Goal: Task Accomplishment & Management: Use online tool/utility

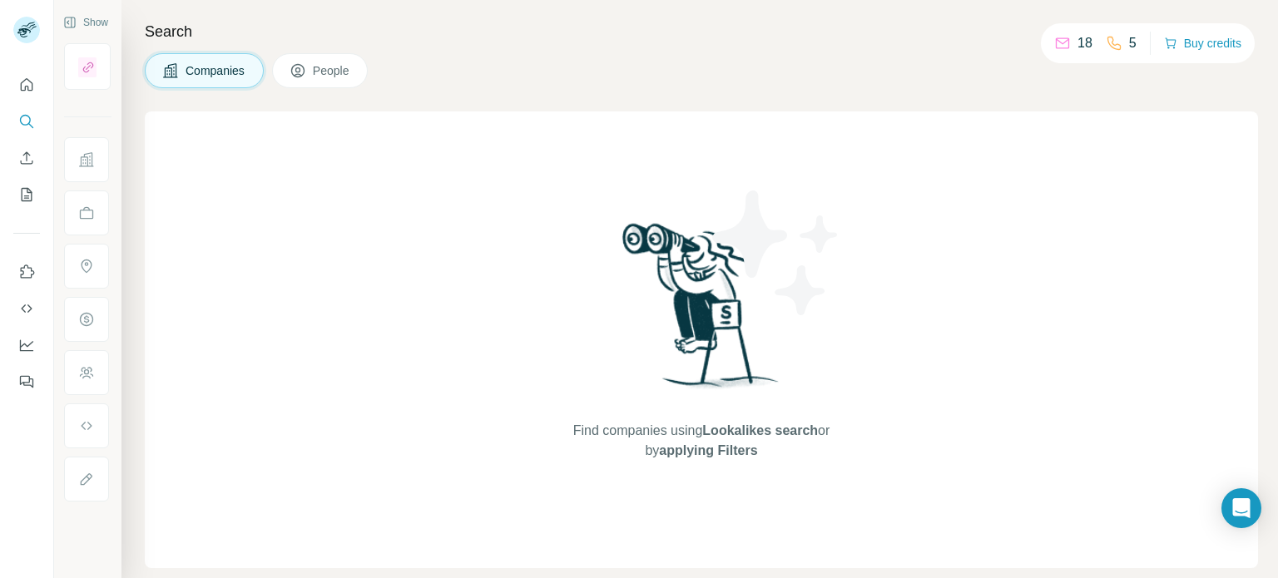
click at [340, 72] on span "People" at bounding box center [332, 70] width 38 height 17
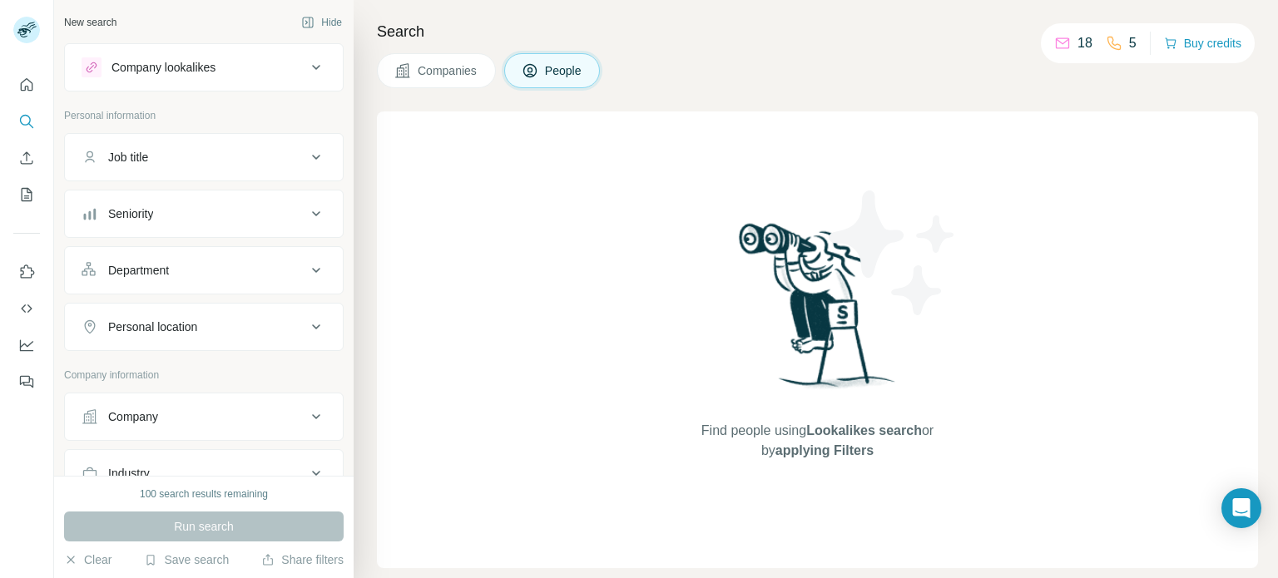
click at [541, 75] on button "People" at bounding box center [552, 70] width 97 height 35
click at [34, 124] on icon "Search" at bounding box center [26, 121] width 17 height 17
click at [37, 118] on button "Search" at bounding box center [26, 122] width 27 height 30
click at [23, 125] on icon "Search" at bounding box center [25, 120] width 11 height 11
click at [306, 72] on icon at bounding box center [316, 67] width 20 height 20
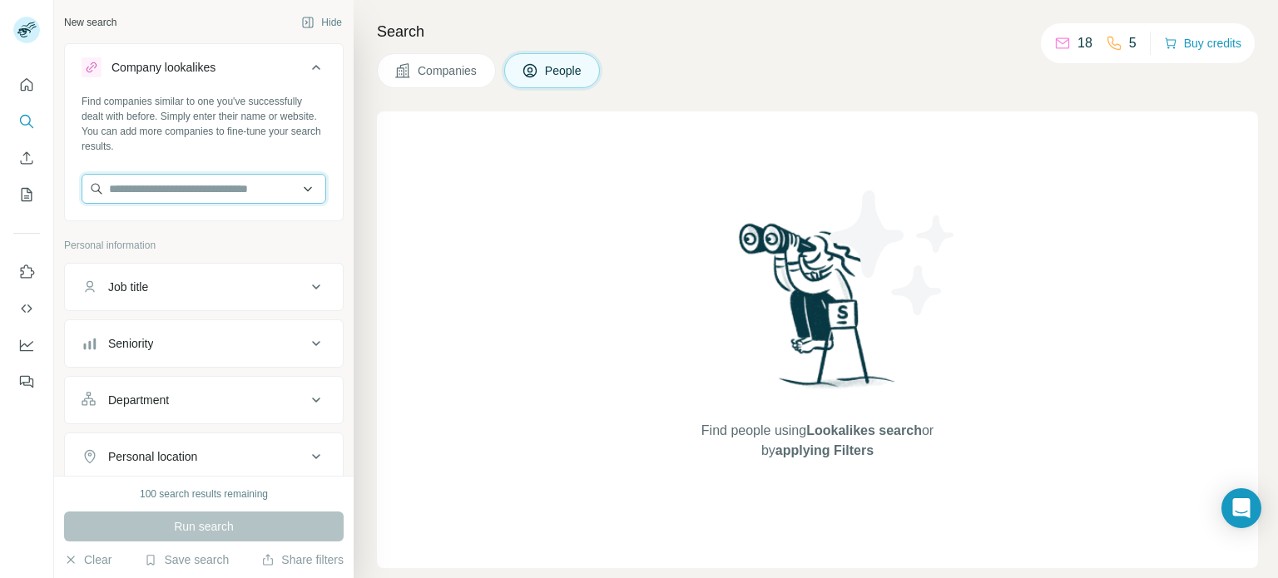
click at [299, 188] on input "text" at bounding box center [204, 189] width 245 height 30
click at [282, 184] on input "text" at bounding box center [204, 189] width 245 height 30
click at [326, 162] on div "Find companies similar to one you've successfully dealt with before. Simply ent…" at bounding box center [204, 155] width 278 height 123
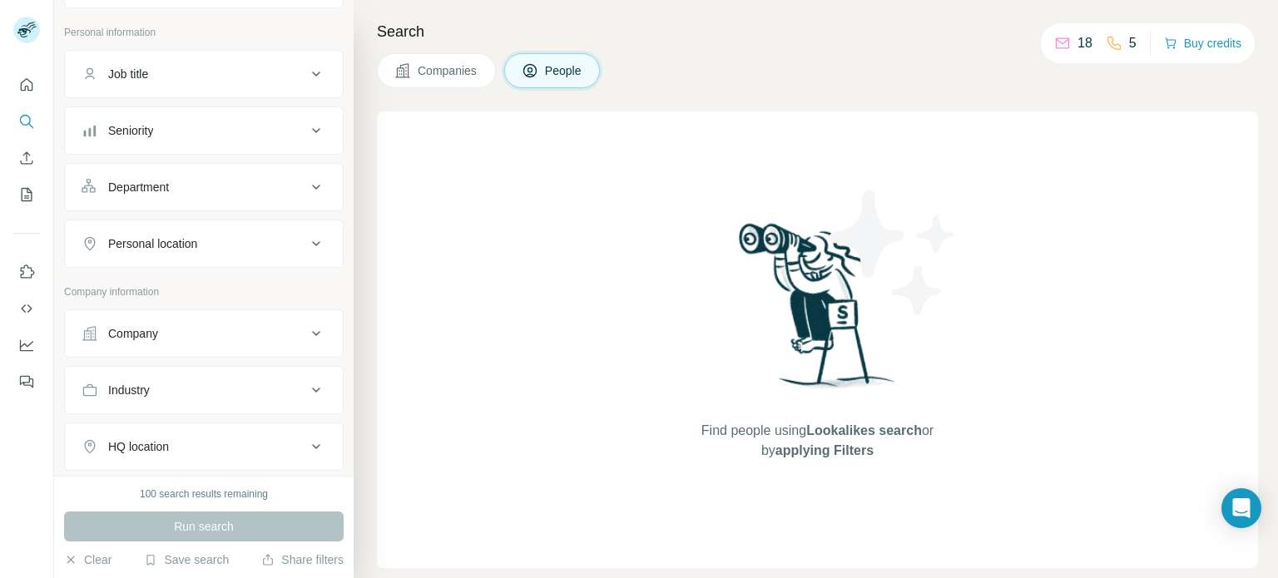
scroll to position [166, 0]
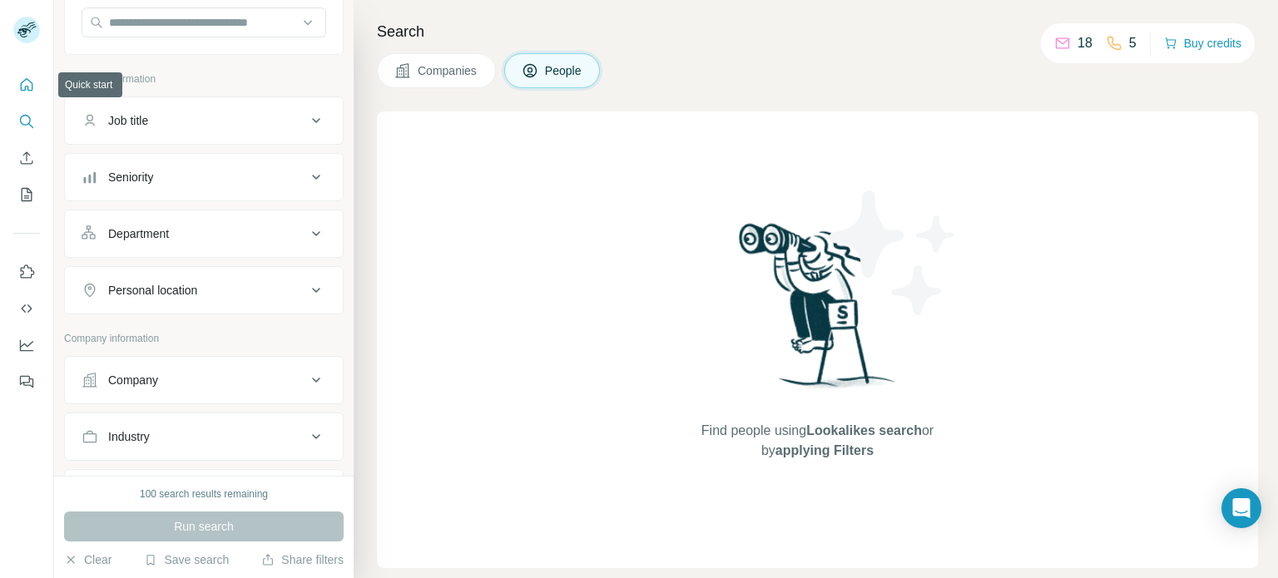
click at [23, 85] on icon "Quick start" at bounding box center [26, 85] width 17 height 17
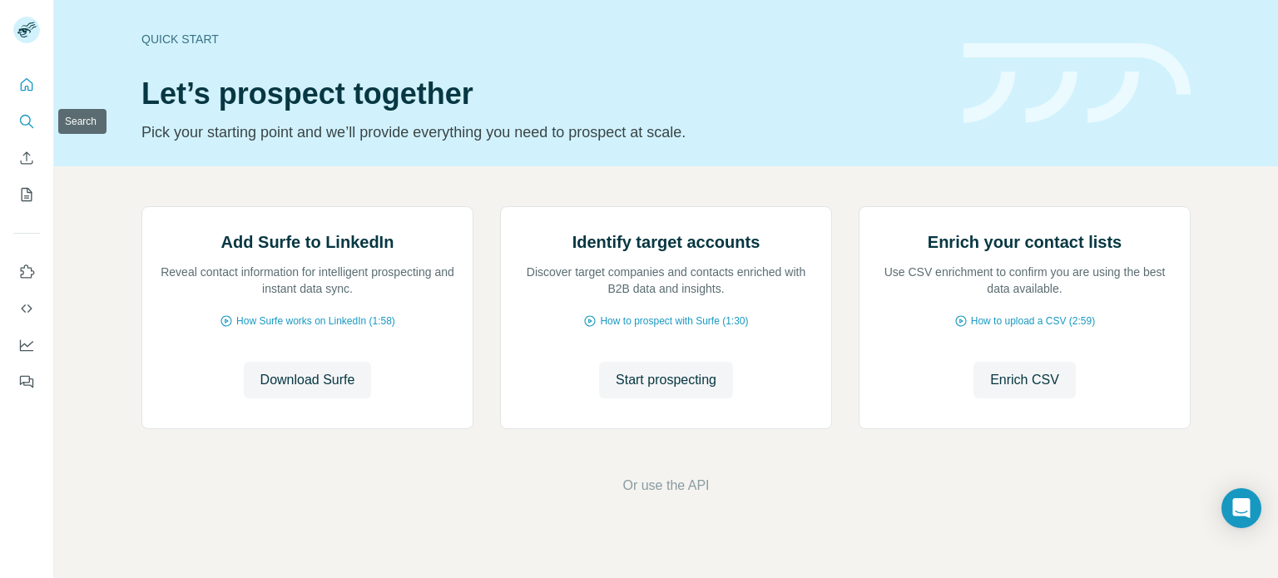
click at [26, 124] on icon "Search" at bounding box center [26, 121] width 17 height 17
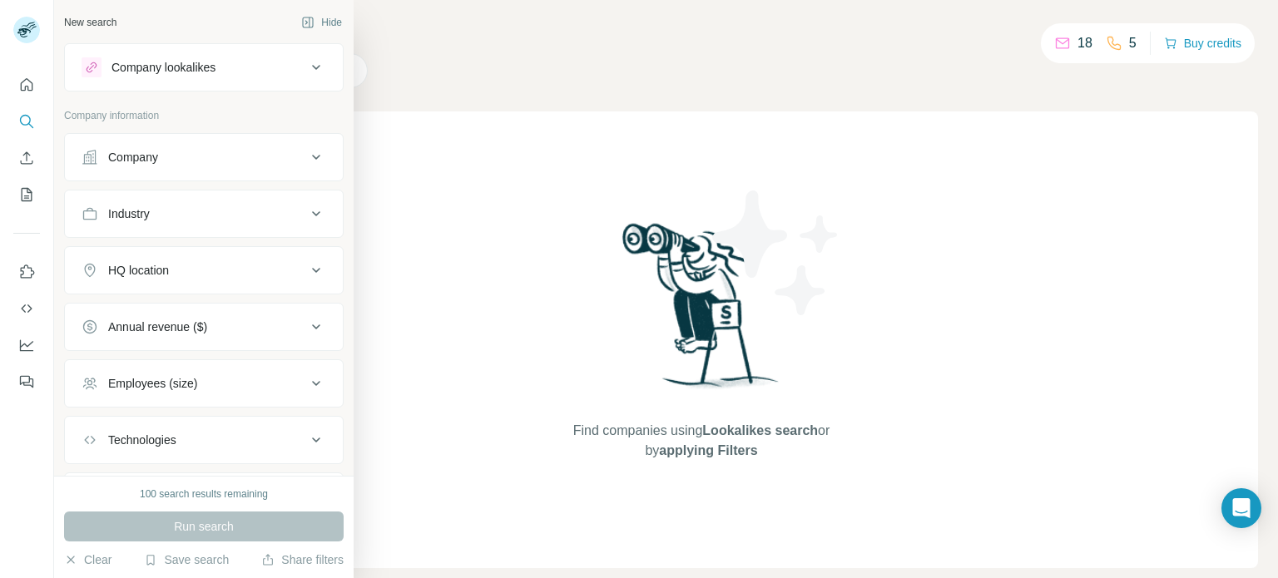
click at [312, 67] on icon at bounding box center [316, 67] width 8 height 5
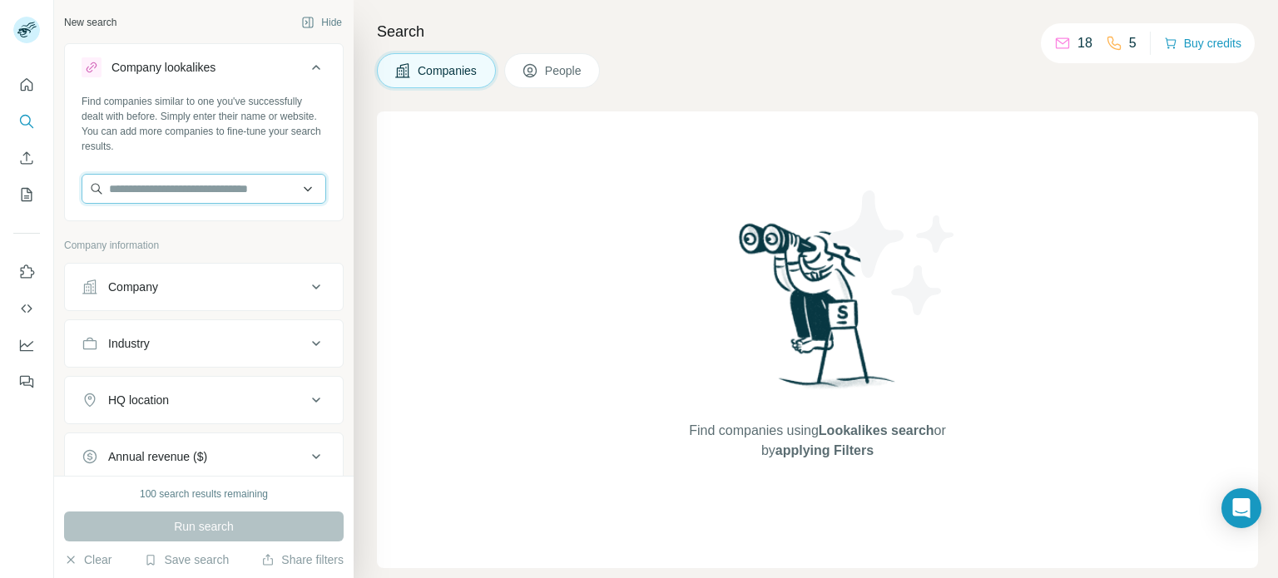
click at [305, 188] on input "text" at bounding box center [204, 189] width 245 height 30
click at [179, 190] on input "text" at bounding box center [204, 189] width 245 height 30
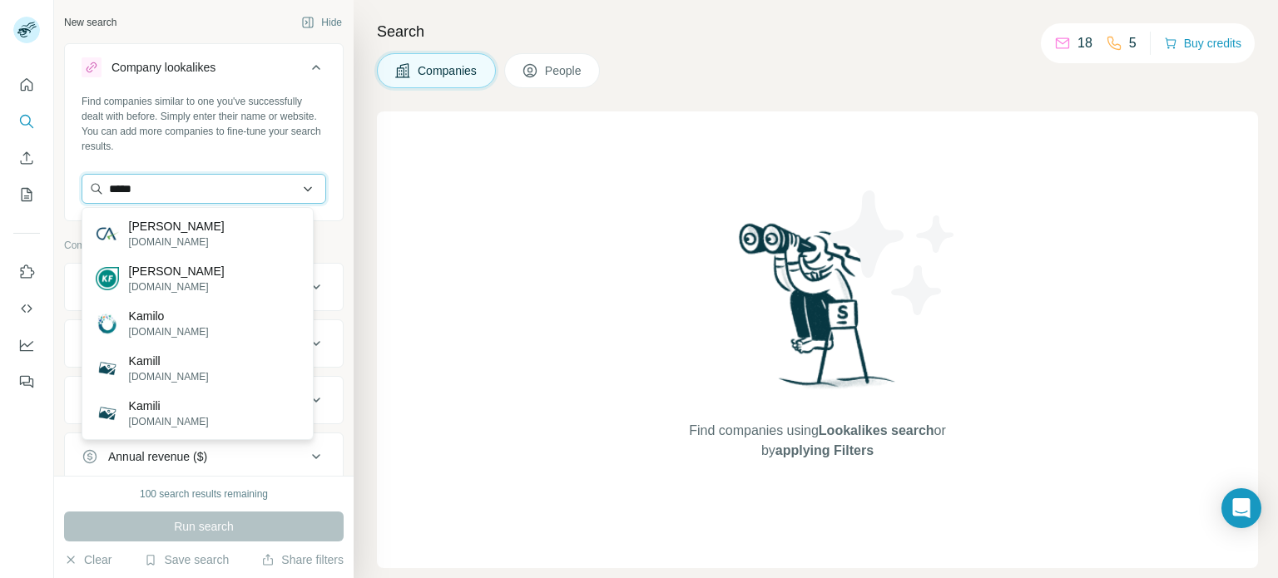
click at [238, 189] on input "*****" at bounding box center [204, 189] width 245 height 30
paste input "**********"
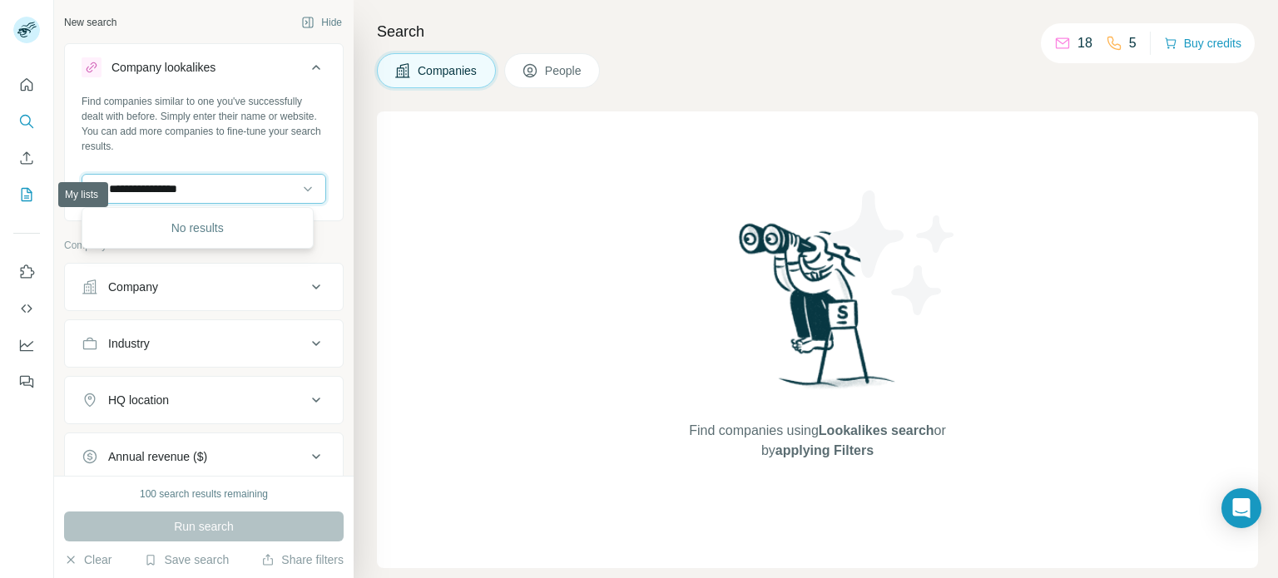
drag, startPoint x: 206, startPoint y: 186, endPoint x: 27, endPoint y: 186, distance: 179.8
click at [27, 186] on div "**********" at bounding box center [639, 289] width 1278 height 578
type input "**********"
click at [574, 79] on button "People" at bounding box center [552, 70] width 97 height 35
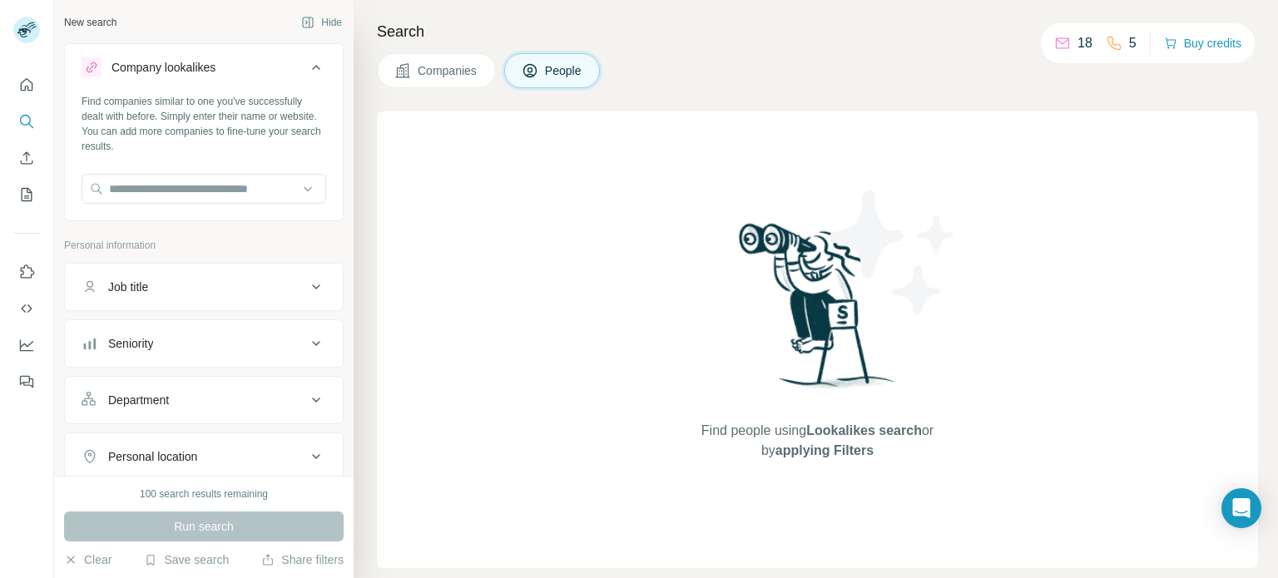
click at [559, 74] on span "People" at bounding box center [564, 70] width 38 height 17
click at [447, 76] on span "Companies" at bounding box center [448, 70] width 61 height 17
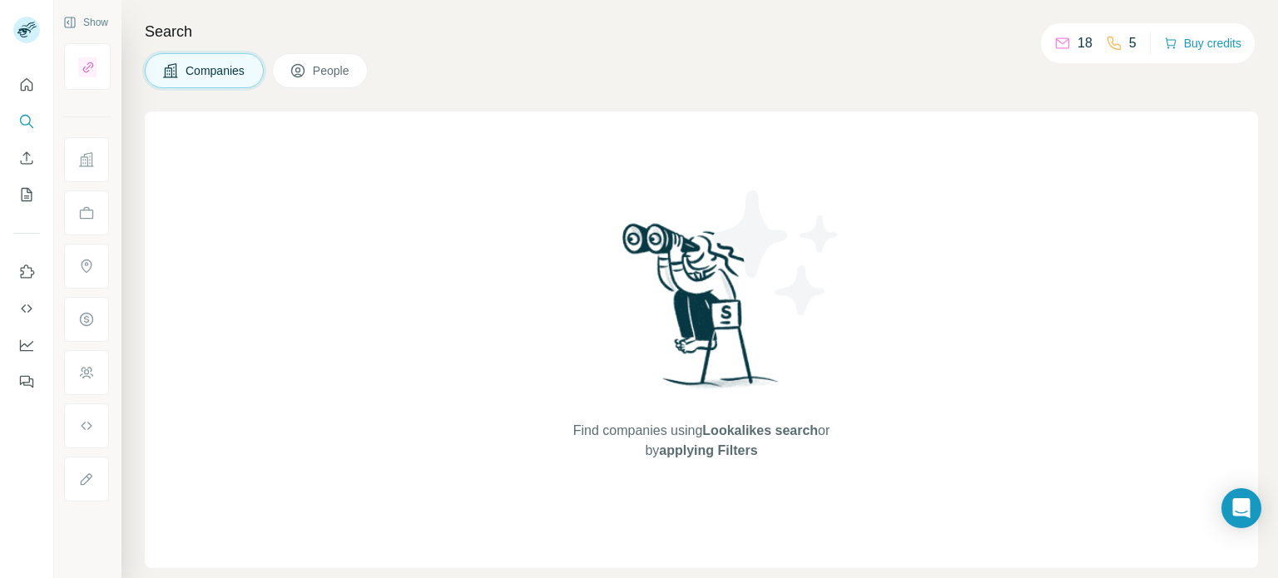
click at [352, 66] on button "People" at bounding box center [320, 70] width 97 height 35
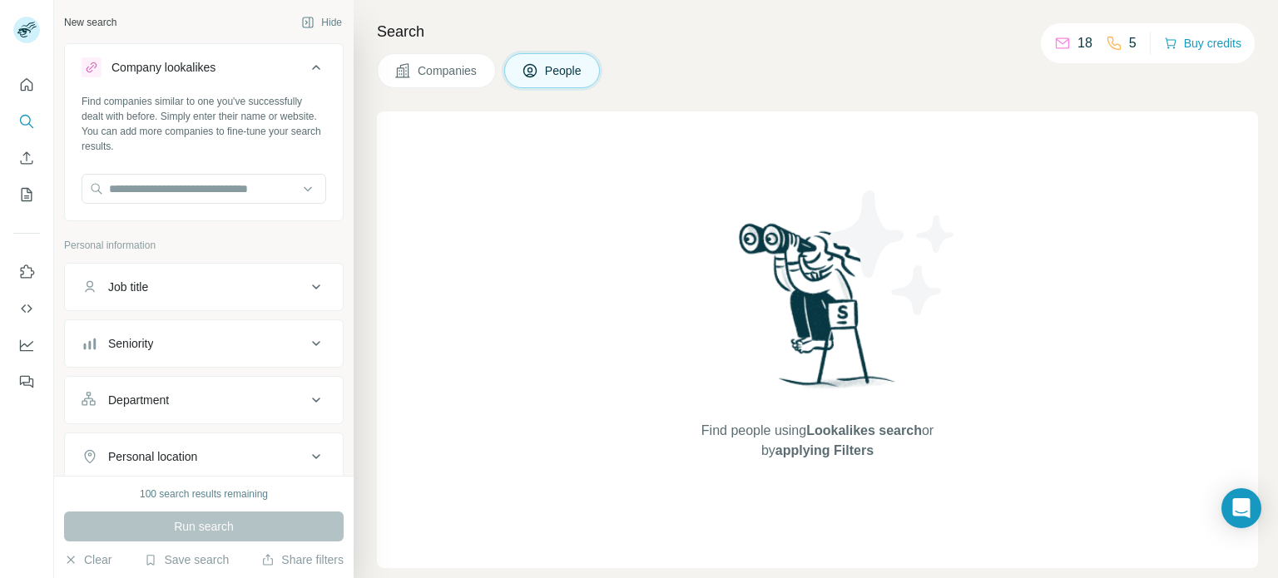
click at [518, 66] on button "People" at bounding box center [552, 70] width 97 height 35
click at [545, 71] on span "People" at bounding box center [564, 70] width 38 height 17
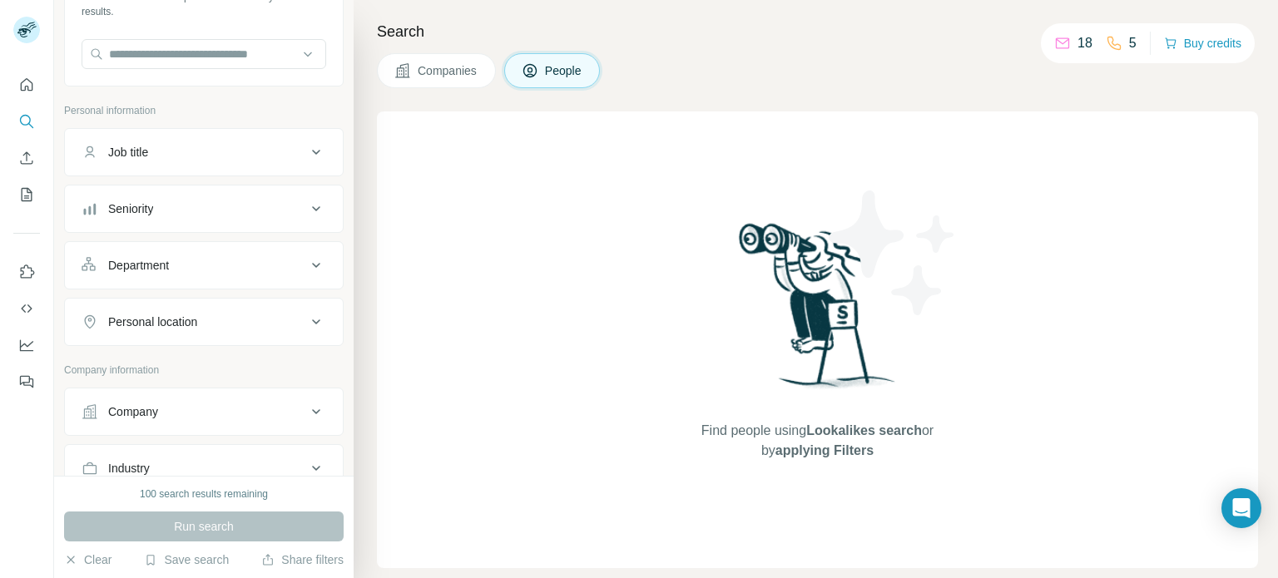
scroll to position [60, 0]
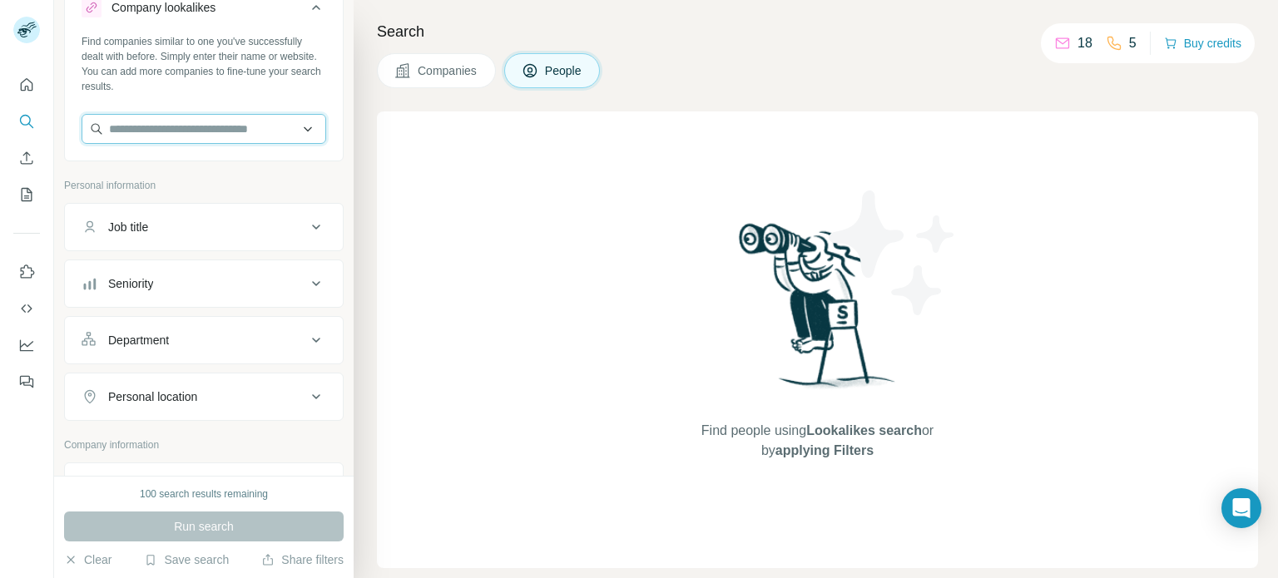
click at [170, 131] on input "text" at bounding box center [204, 129] width 245 height 30
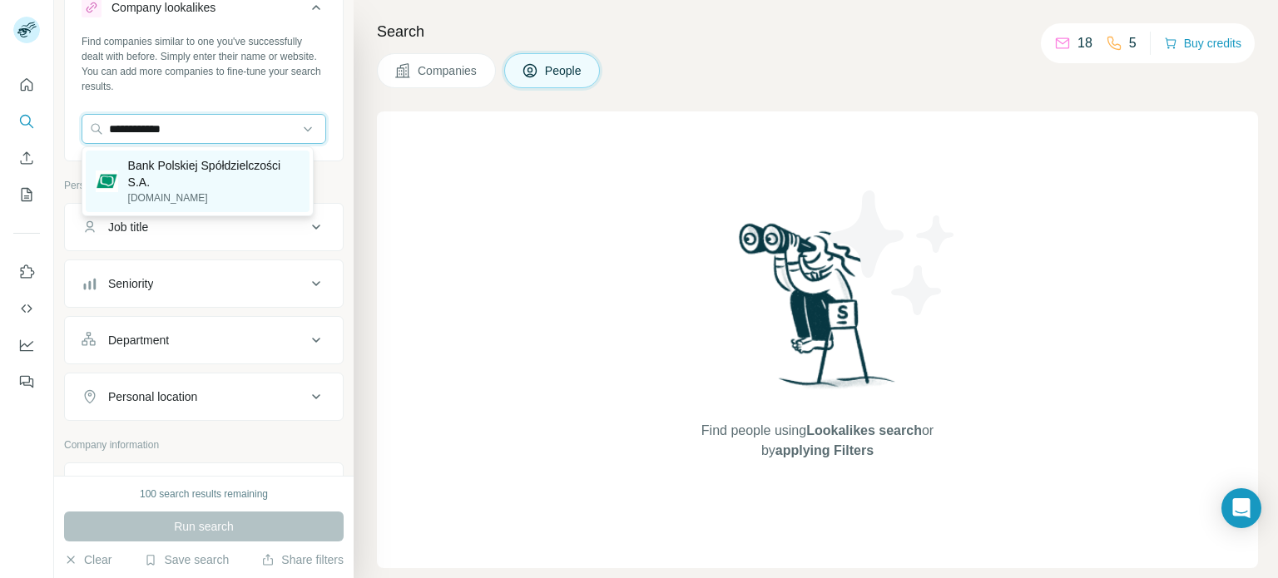
type input "**********"
click at [194, 171] on p "Bank Polskiej Spółdzielczości S.A." at bounding box center [213, 173] width 171 height 33
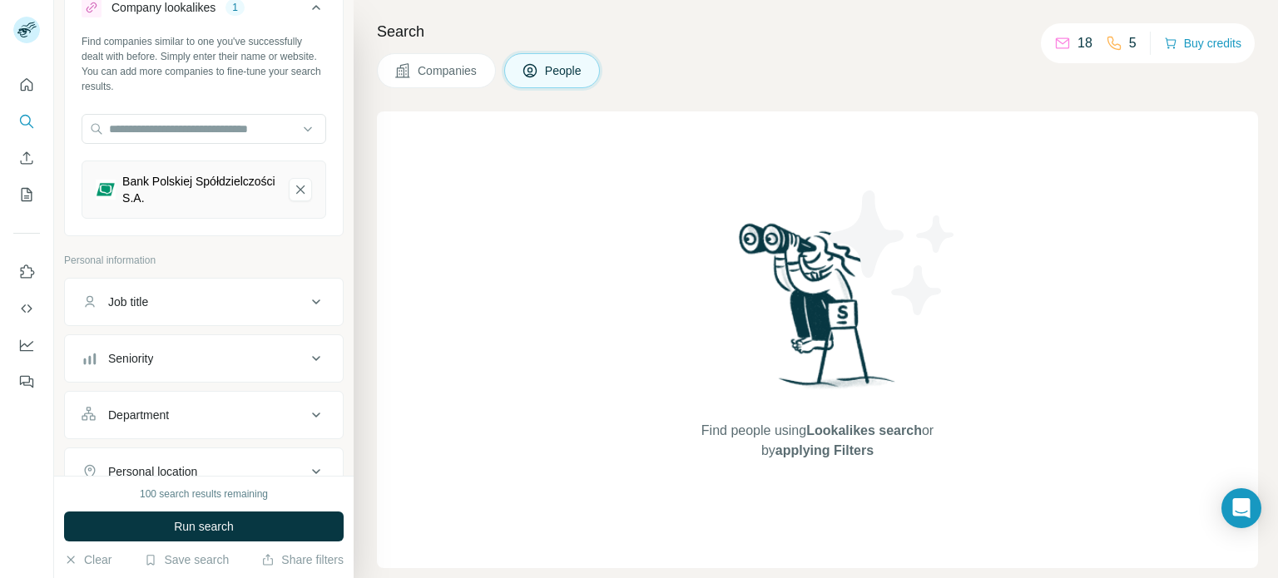
click at [306, 361] on icon at bounding box center [316, 359] width 20 height 20
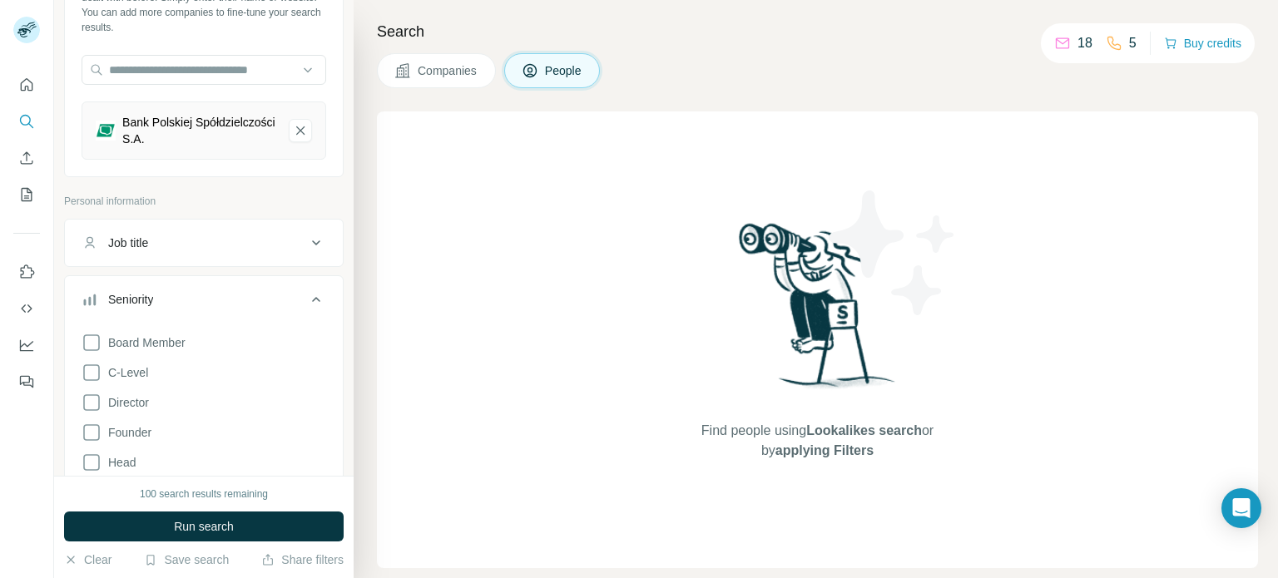
scroll to position [143, 0]
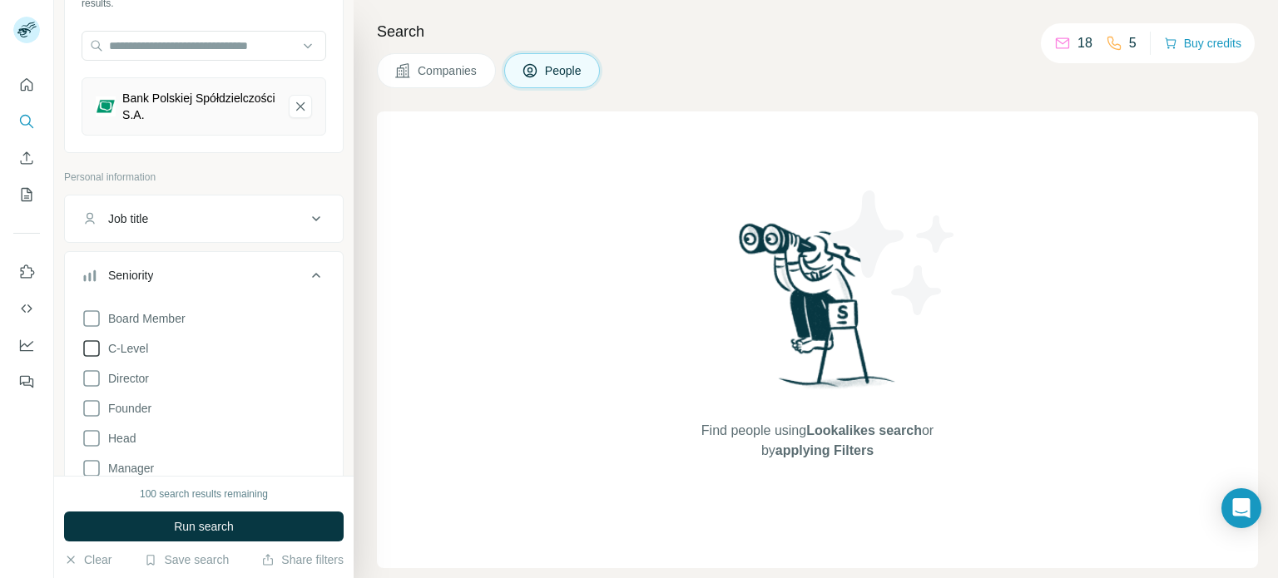
click at [133, 353] on span "C-Level" at bounding box center [125, 348] width 47 height 17
click at [128, 370] on span "Director" at bounding box center [125, 378] width 47 height 17
click at [131, 444] on span "Head" at bounding box center [119, 438] width 34 height 17
click at [212, 528] on span "Run search" at bounding box center [204, 526] width 60 height 17
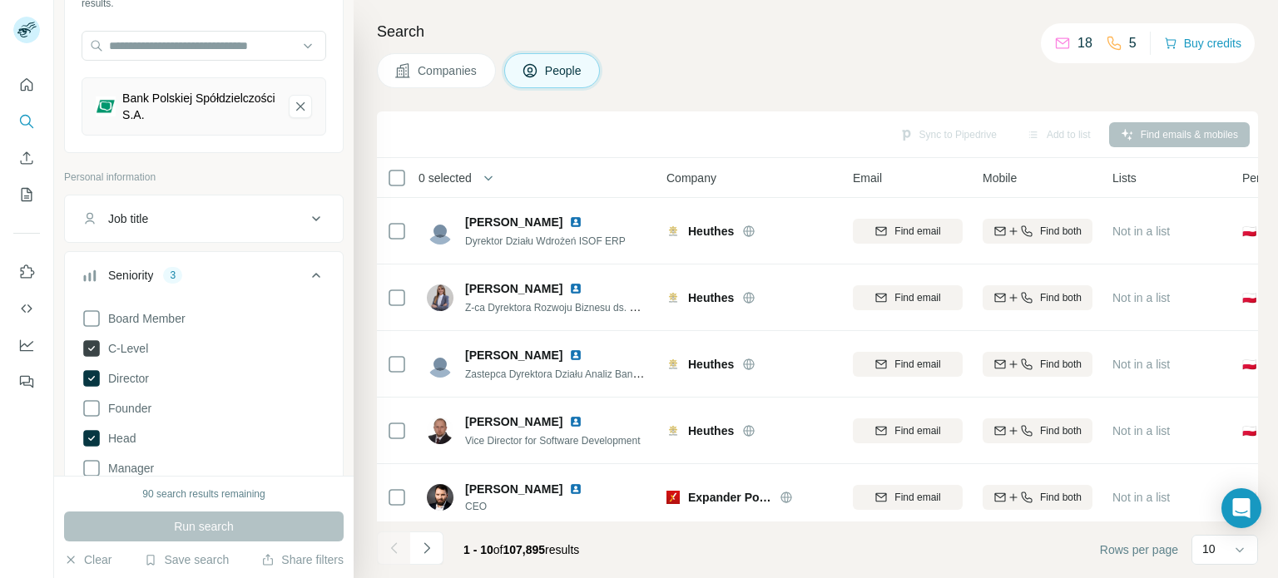
click at [86, 341] on icon at bounding box center [91, 348] width 17 height 17
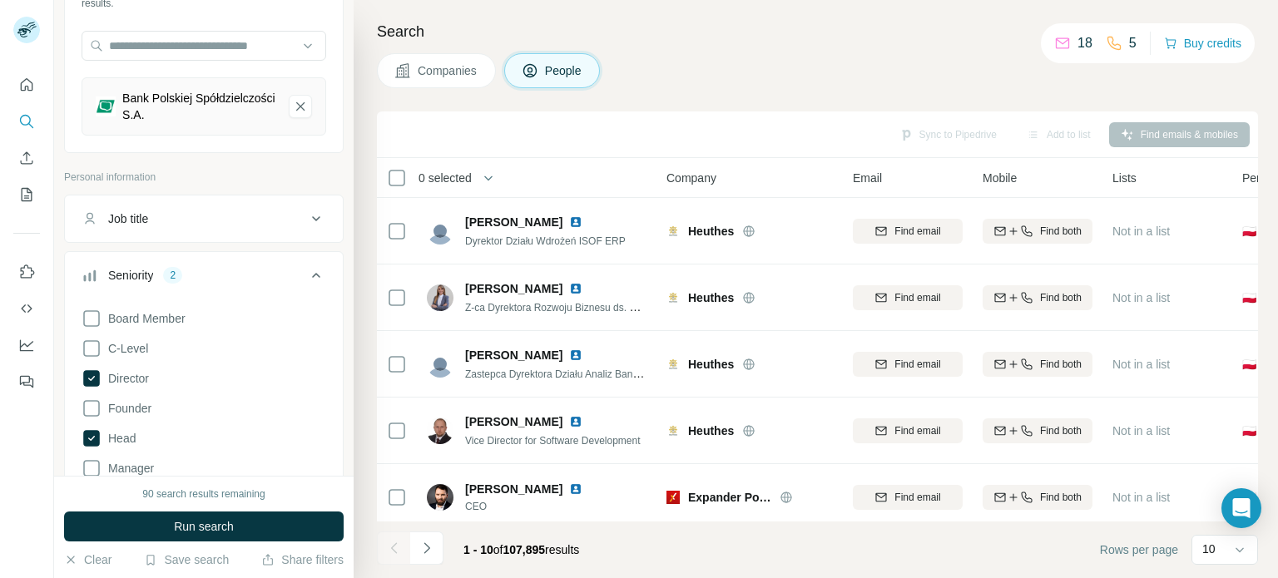
click at [93, 389] on div "Board Member C-Level Director Founder Head Manager Other Owner Partner VP Clear…" at bounding box center [204, 462] width 245 height 321
click at [87, 370] on icon at bounding box center [91, 378] width 17 height 17
click at [86, 439] on icon at bounding box center [91, 438] width 17 height 17
click at [200, 533] on span "Run search" at bounding box center [204, 526] width 60 height 17
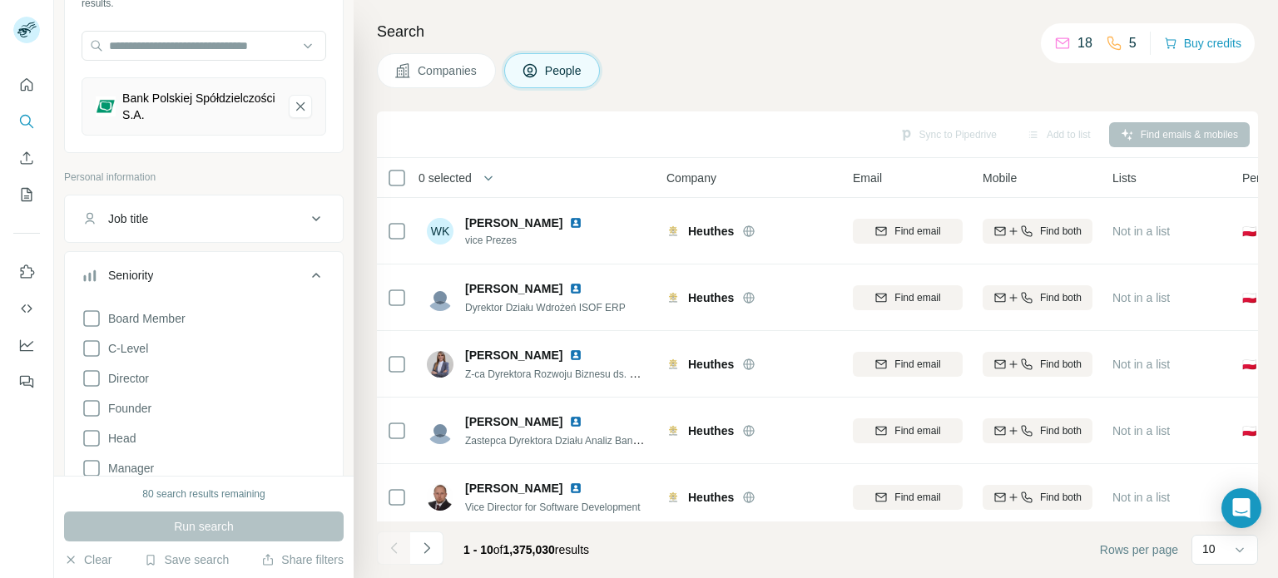
click at [435, 65] on span "Companies" at bounding box center [448, 70] width 61 height 17
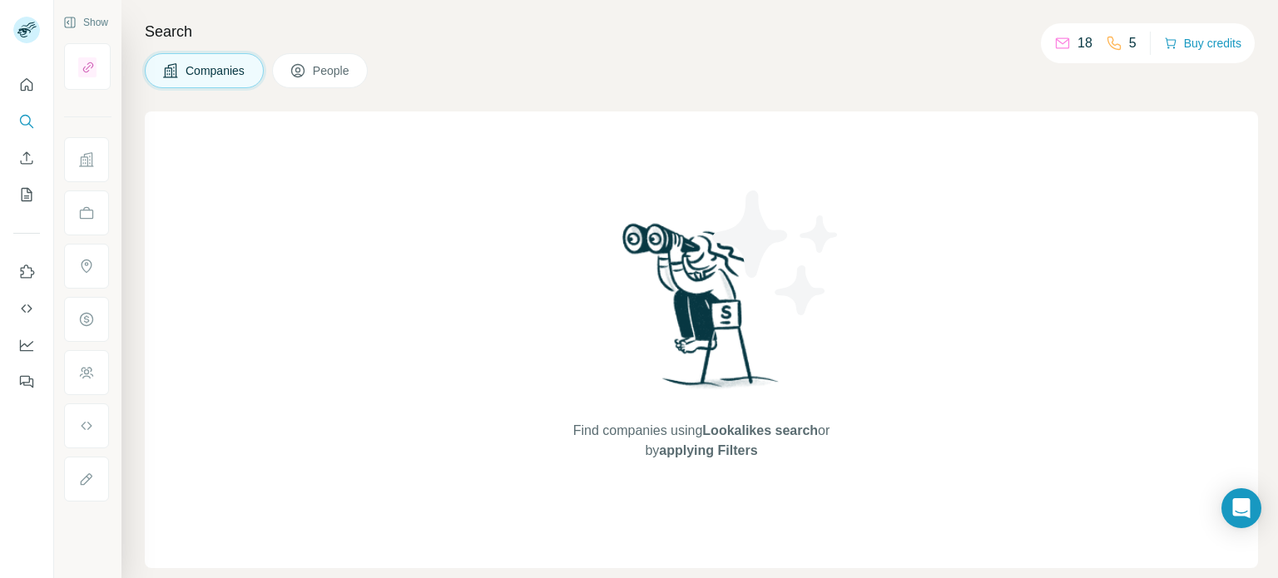
click at [320, 72] on span "People" at bounding box center [332, 70] width 38 height 17
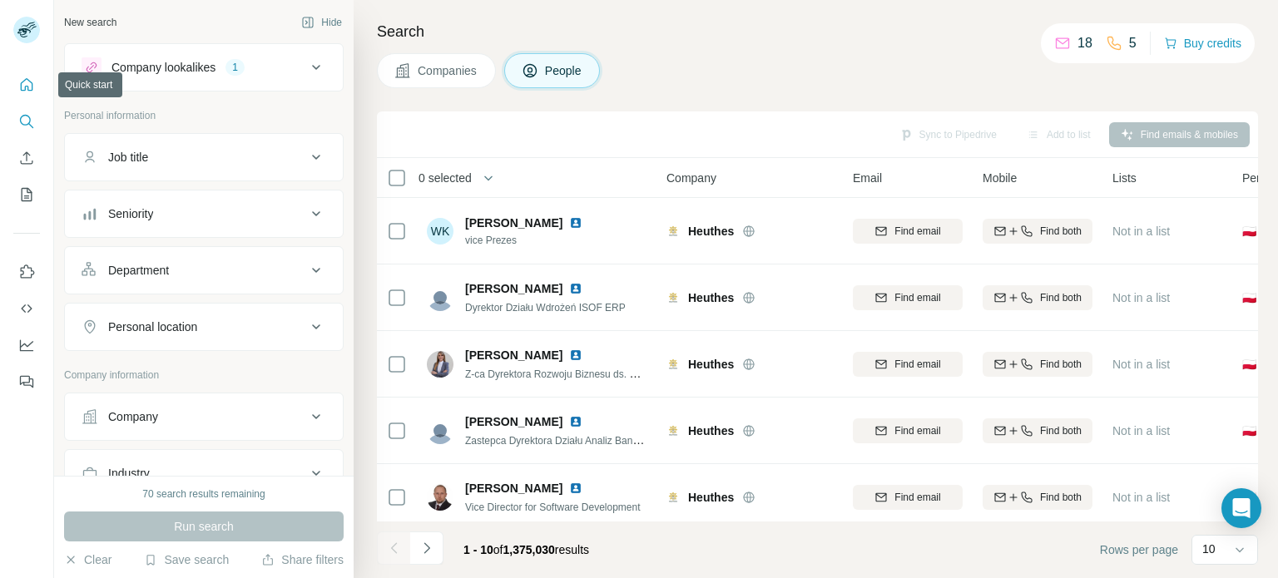
click at [32, 92] on icon "Quick start" at bounding box center [26, 85] width 17 height 17
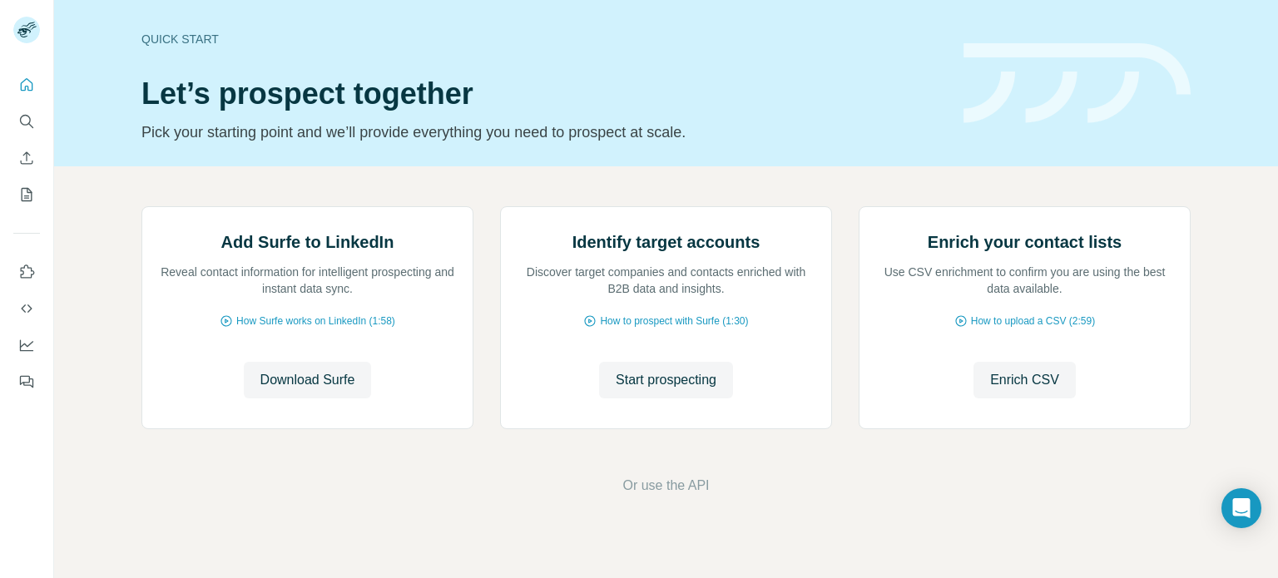
scroll to position [83, 0]
click at [26, 116] on icon "Search" at bounding box center [25, 120] width 11 height 11
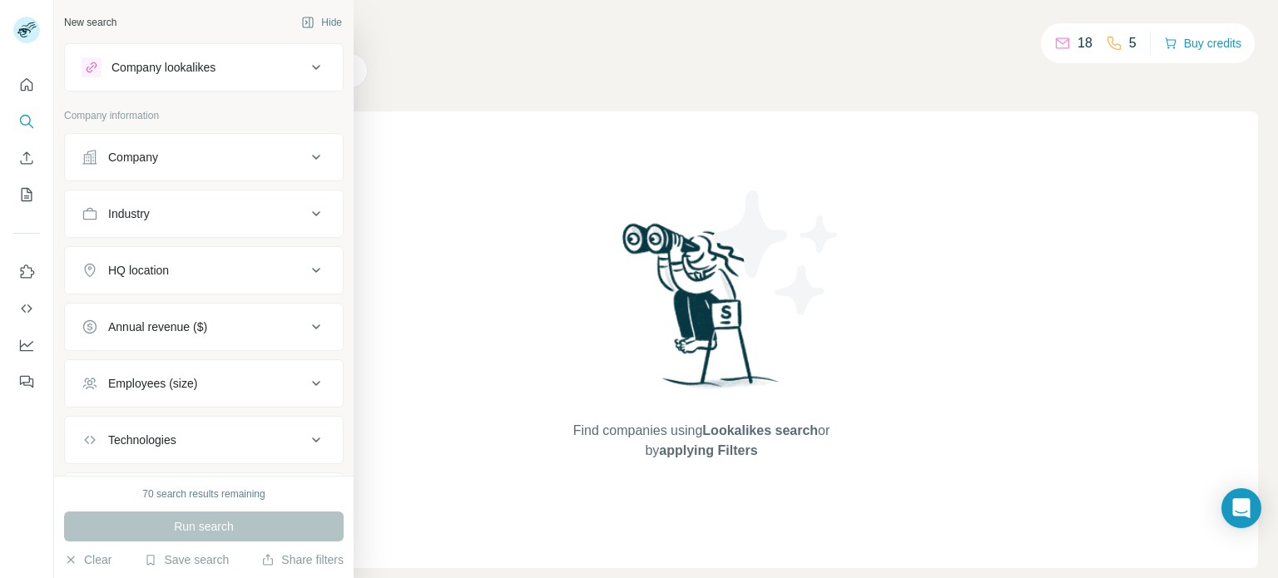
click at [164, 69] on div "Company lookalikes" at bounding box center [164, 67] width 104 height 17
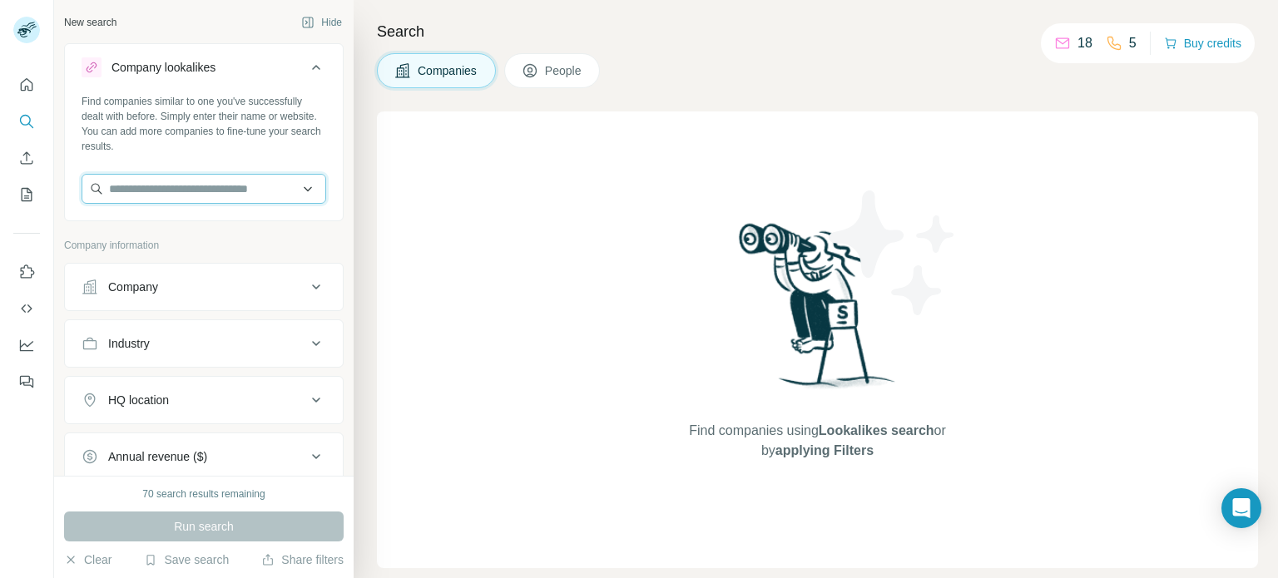
click at [199, 188] on input "text" at bounding box center [204, 189] width 245 height 30
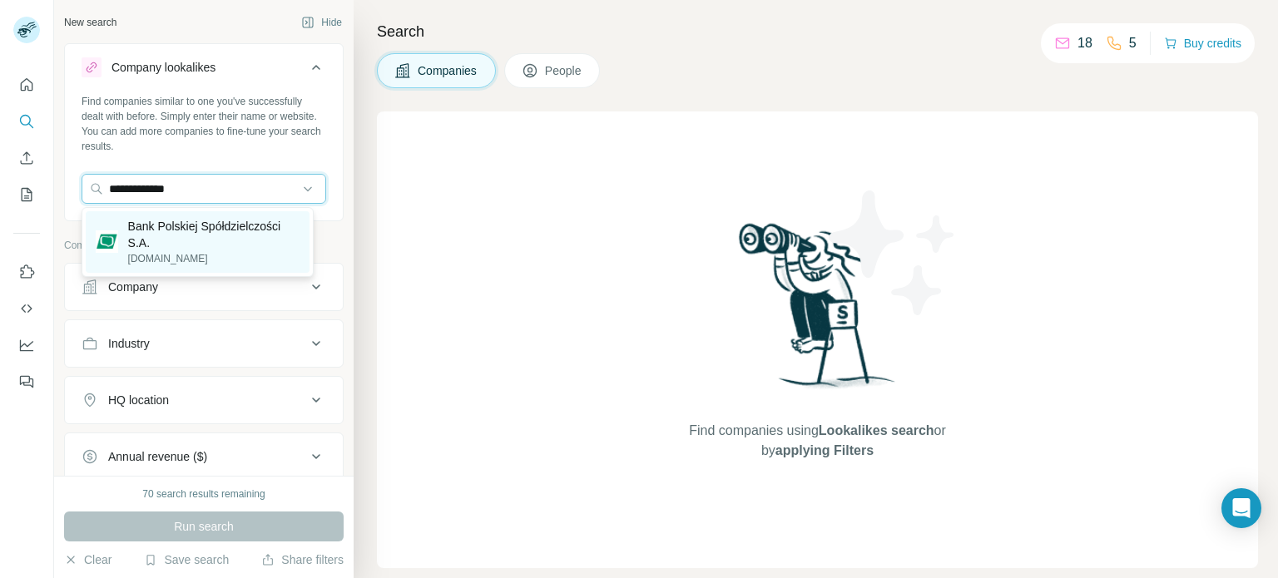
type input "**********"
click at [203, 222] on p "Bank Polskiej Spółdzielczości S.A." at bounding box center [213, 234] width 171 height 33
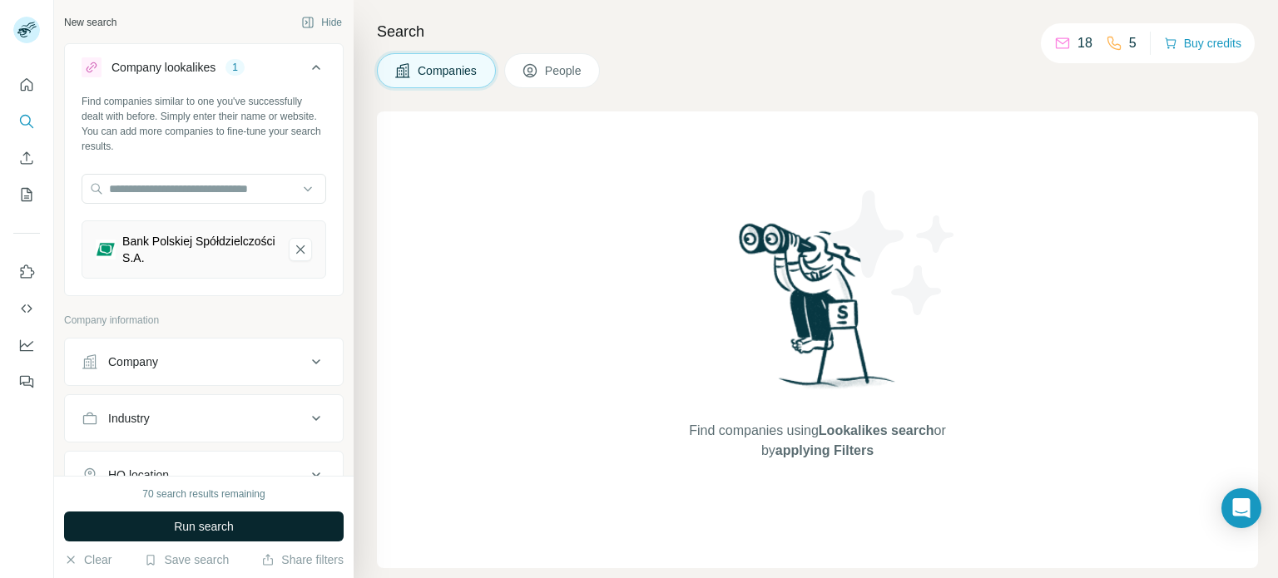
click at [199, 531] on span "Run search" at bounding box center [204, 526] width 60 height 17
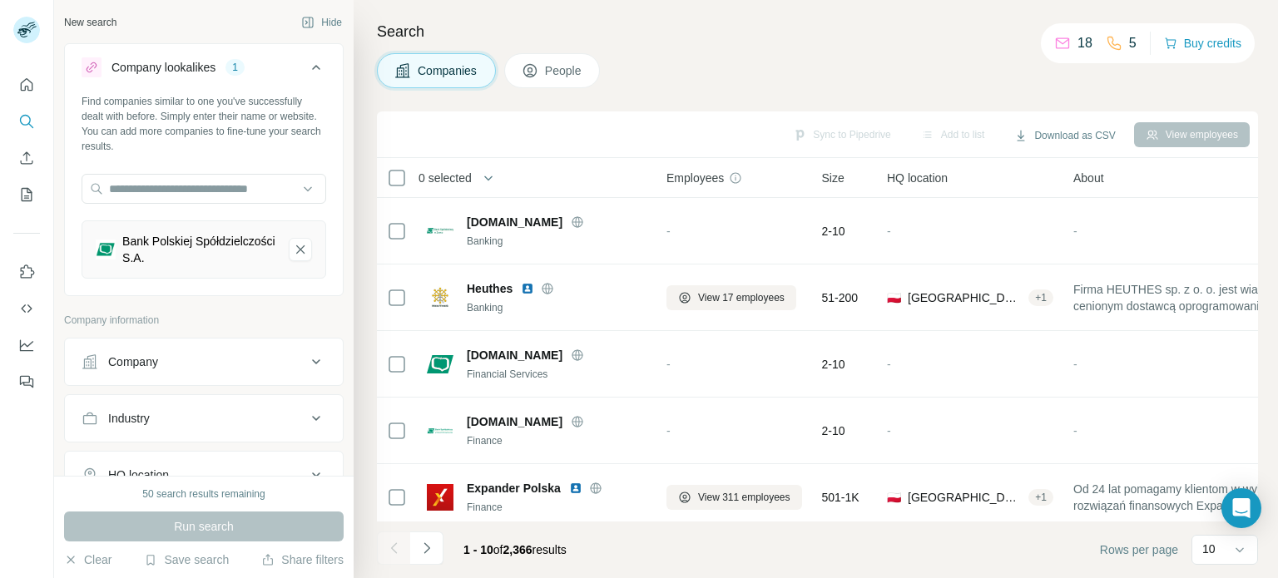
click at [559, 64] on span "People" at bounding box center [564, 70] width 38 height 17
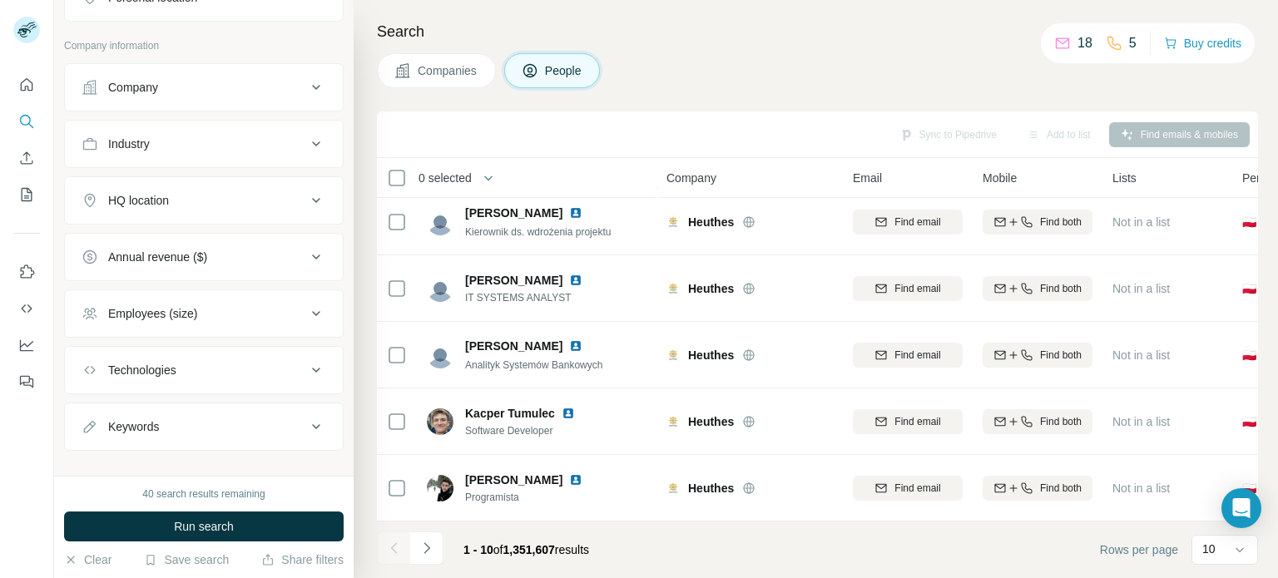
scroll to position [551, 0]
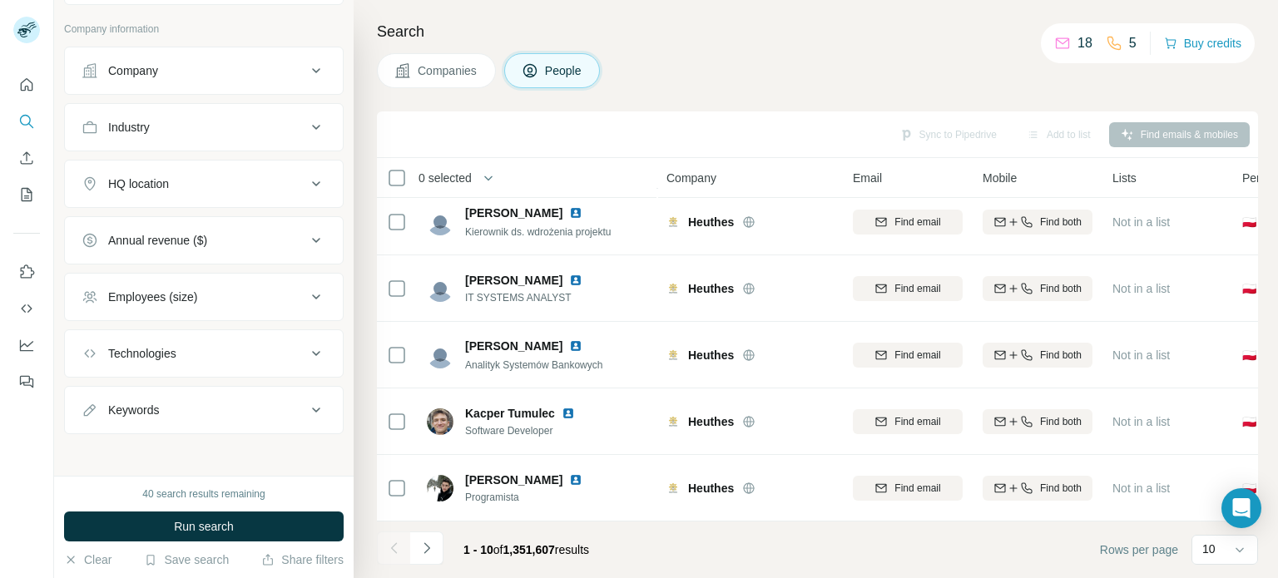
click at [307, 409] on icon at bounding box center [316, 410] width 20 height 20
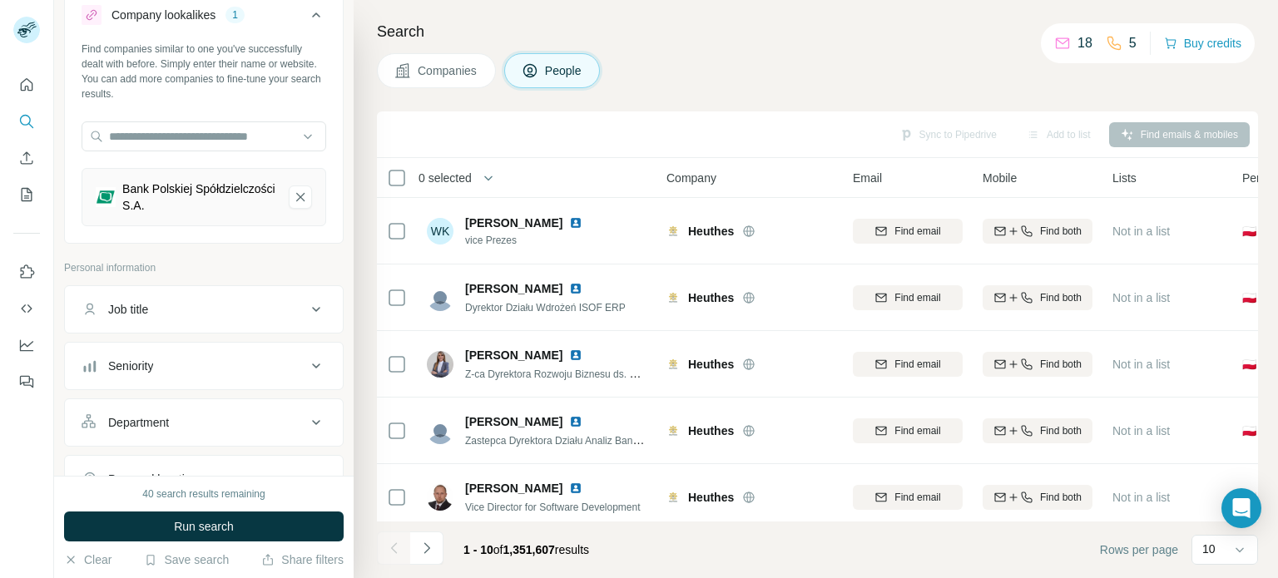
scroll to position [0, 0]
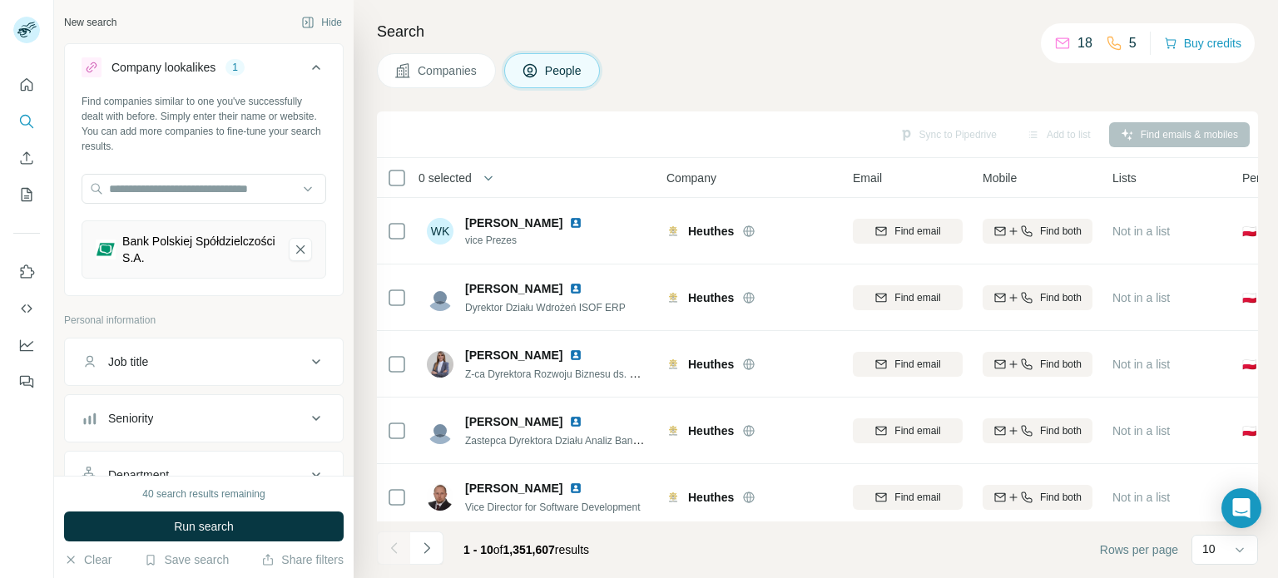
click at [449, 64] on span "Companies" at bounding box center [448, 70] width 61 height 17
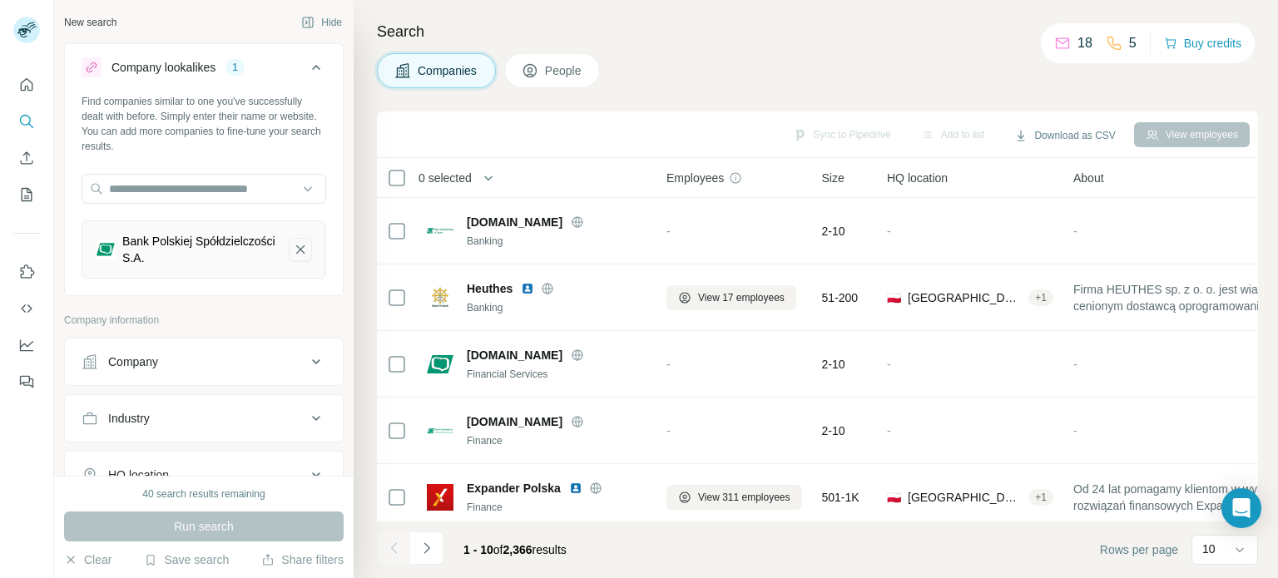
click at [294, 255] on icon "Bank Polskiej Spółdzielczości S.A.-remove-button" at bounding box center [300, 249] width 15 height 17
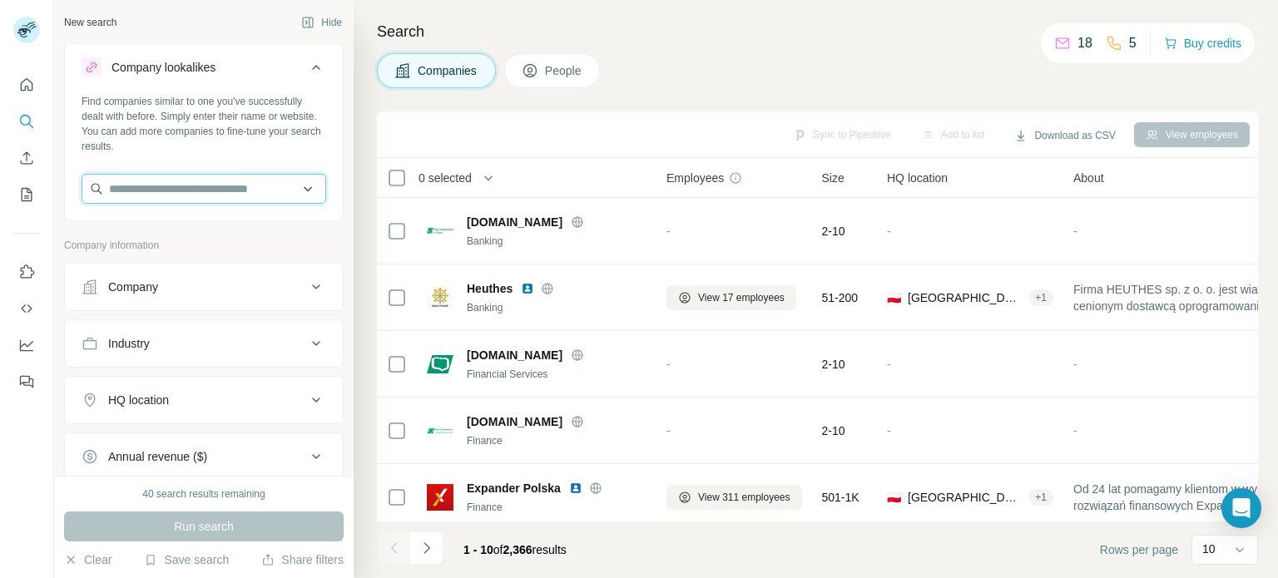
click at [297, 193] on input "text" at bounding box center [204, 189] width 245 height 30
paste input "**********"
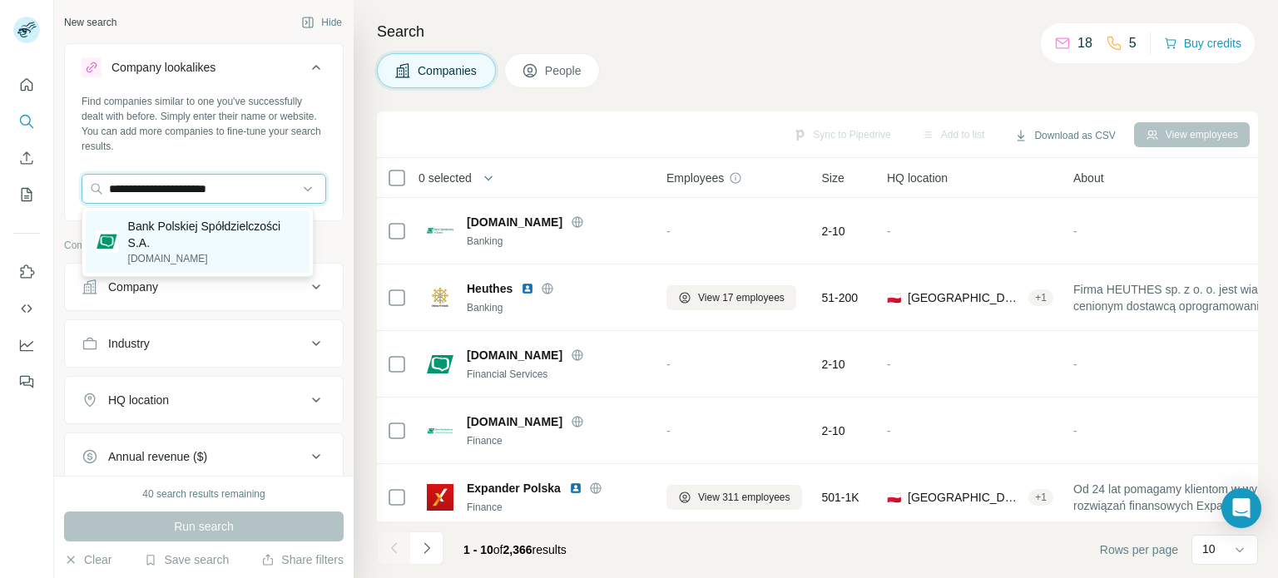
type input "**********"
click at [176, 232] on p "Bank Polskiej Spółdzielczości S.A." at bounding box center [213, 234] width 171 height 33
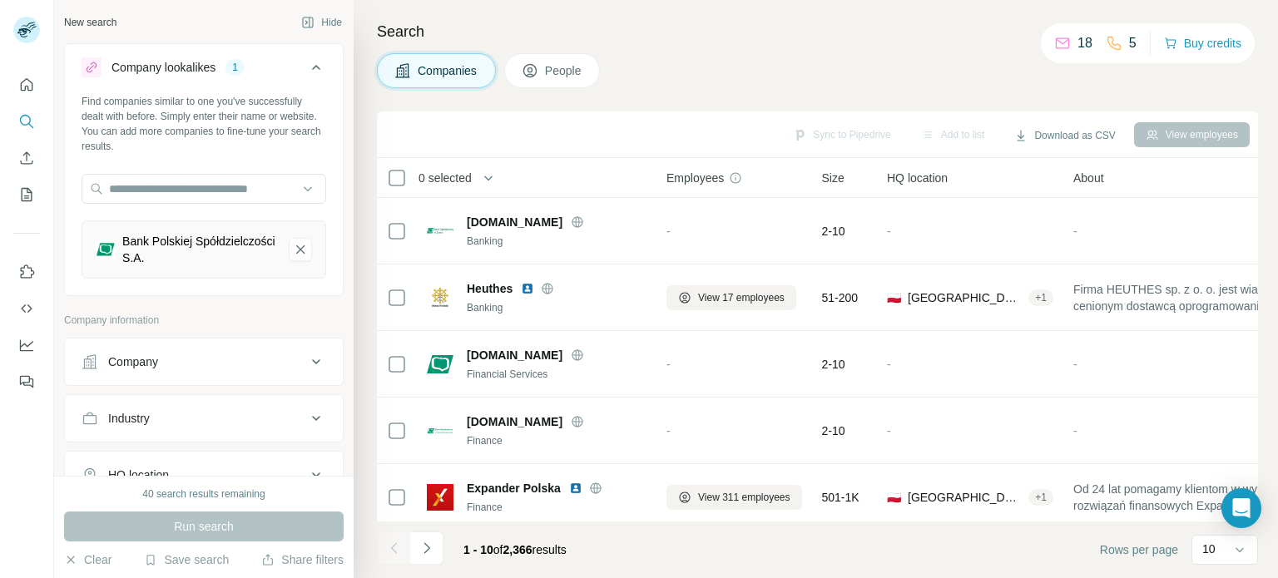
click at [563, 62] on span "People" at bounding box center [564, 70] width 38 height 17
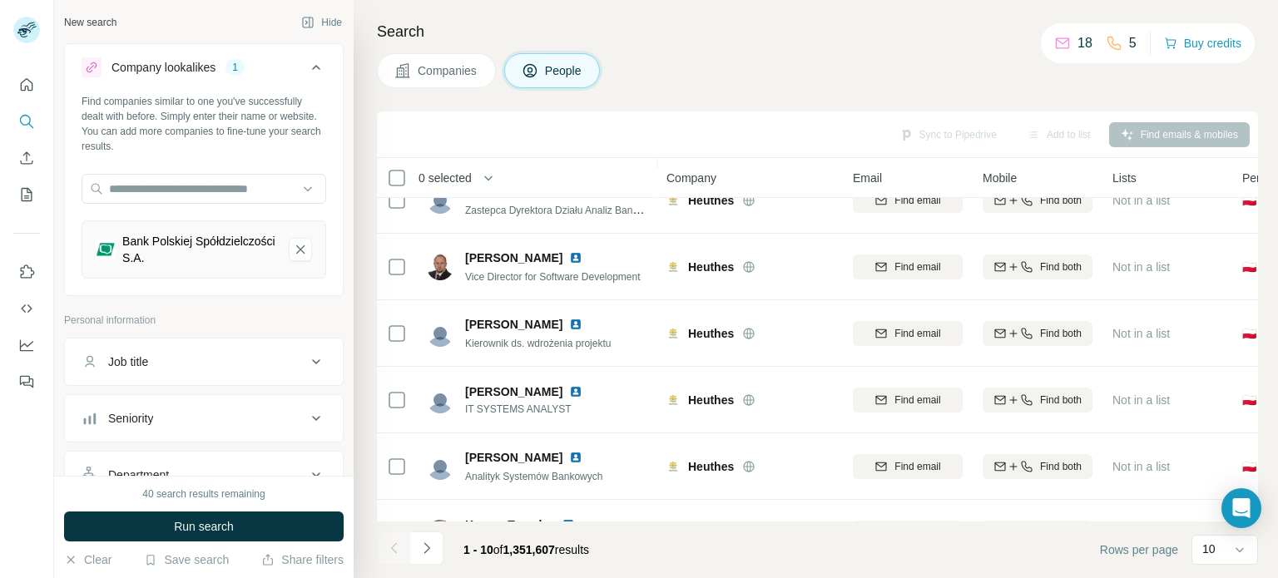
scroll to position [350, 0]
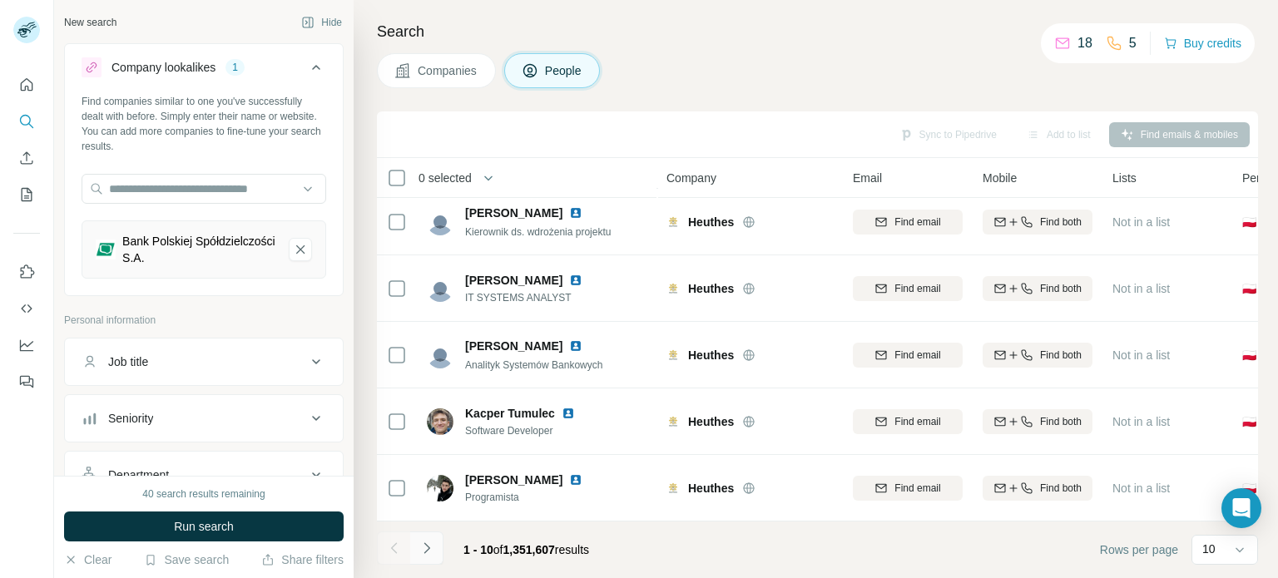
click at [429, 545] on icon "Navigate to next page" at bounding box center [427, 548] width 17 height 17
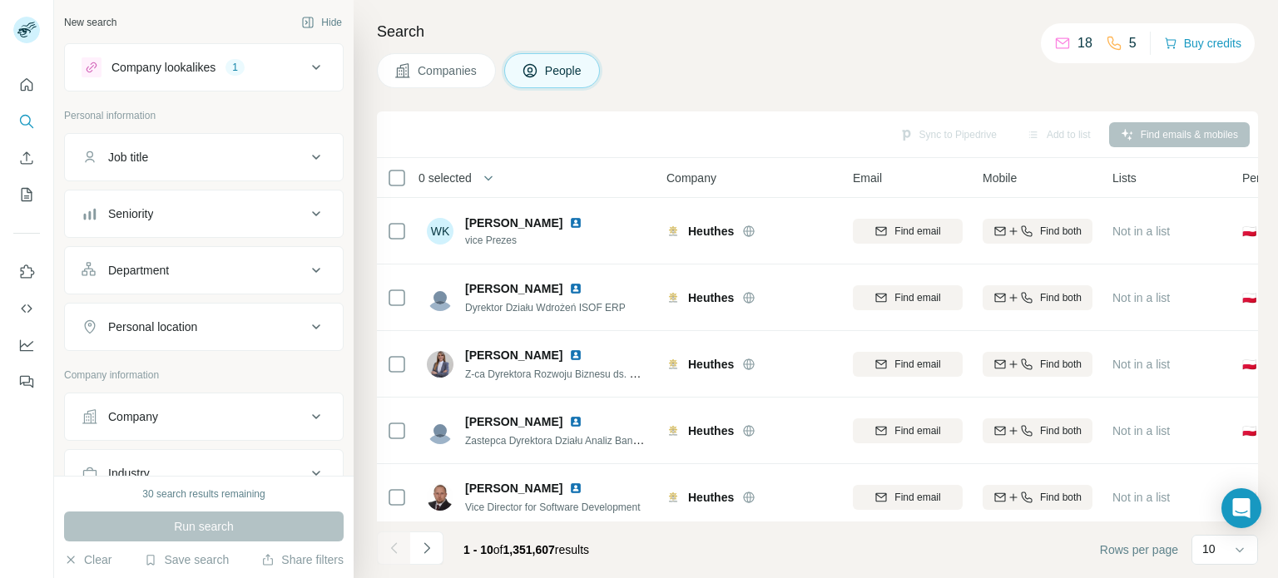
click at [575, 75] on span "People" at bounding box center [564, 70] width 38 height 17
click at [306, 72] on icon at bounding box center [316, 67] width 20 height 20
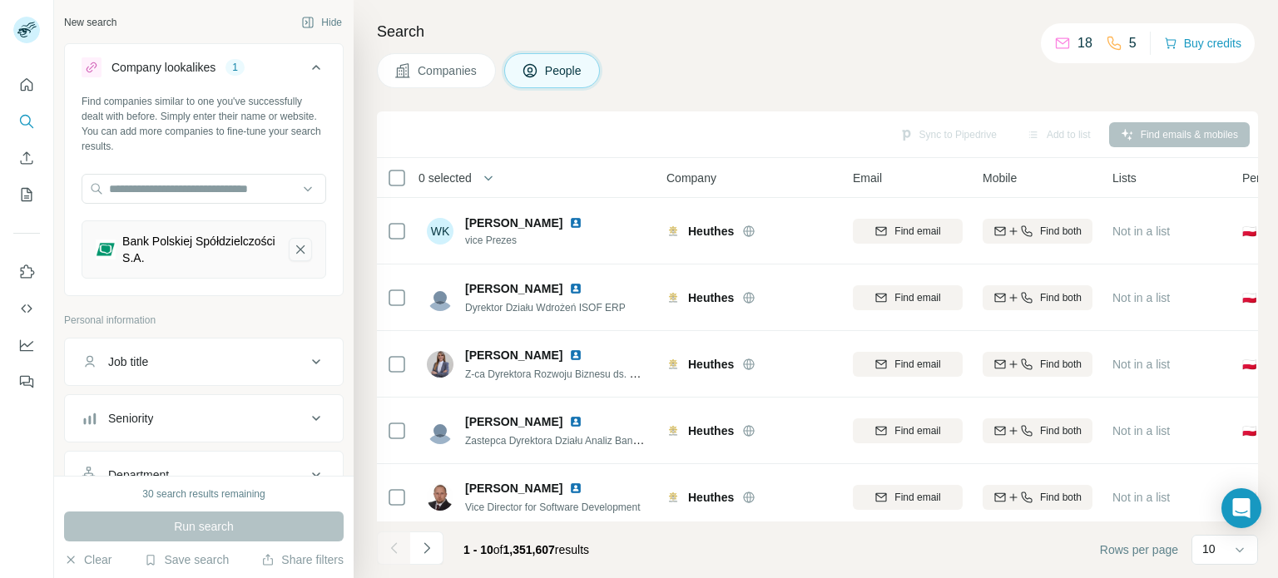
click at [293, 250] on icon "Bank Polskiej Spółdzielczości S.A.-remove-button" at bounding box center [300, 249] width 15 height 17
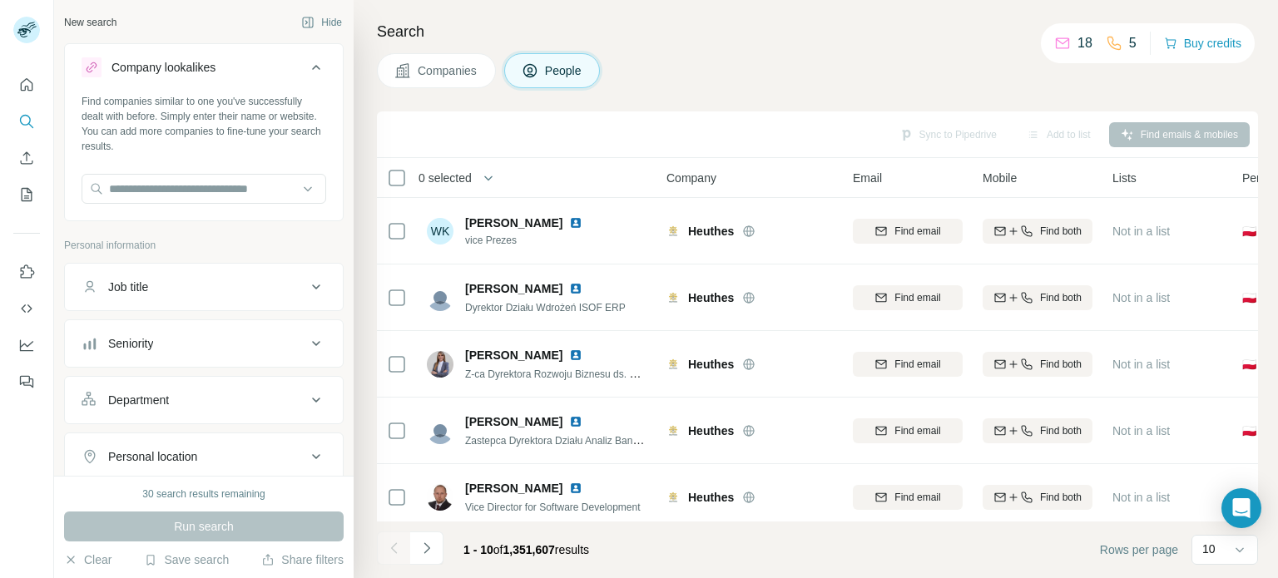
scroll to position [166, 0]
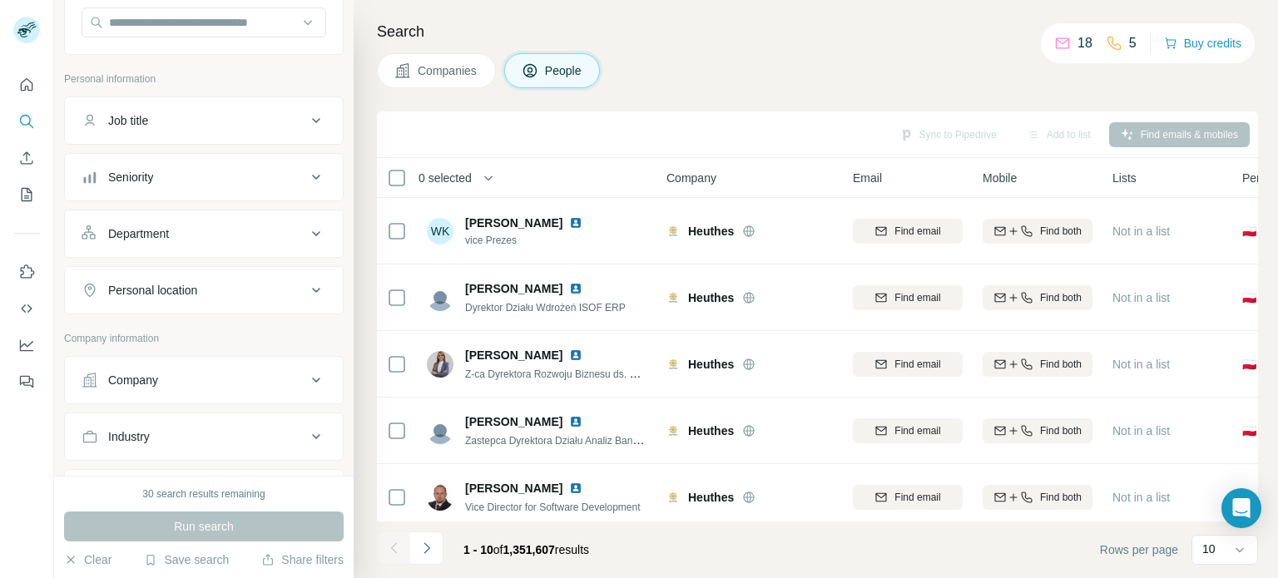
click at [306, 381] on icon at bounding box center [316, 380] width 20 height 20
click at [226, 416] on input "text" at bounding box center [204, 422] width 245 height 30
paste input "**********"
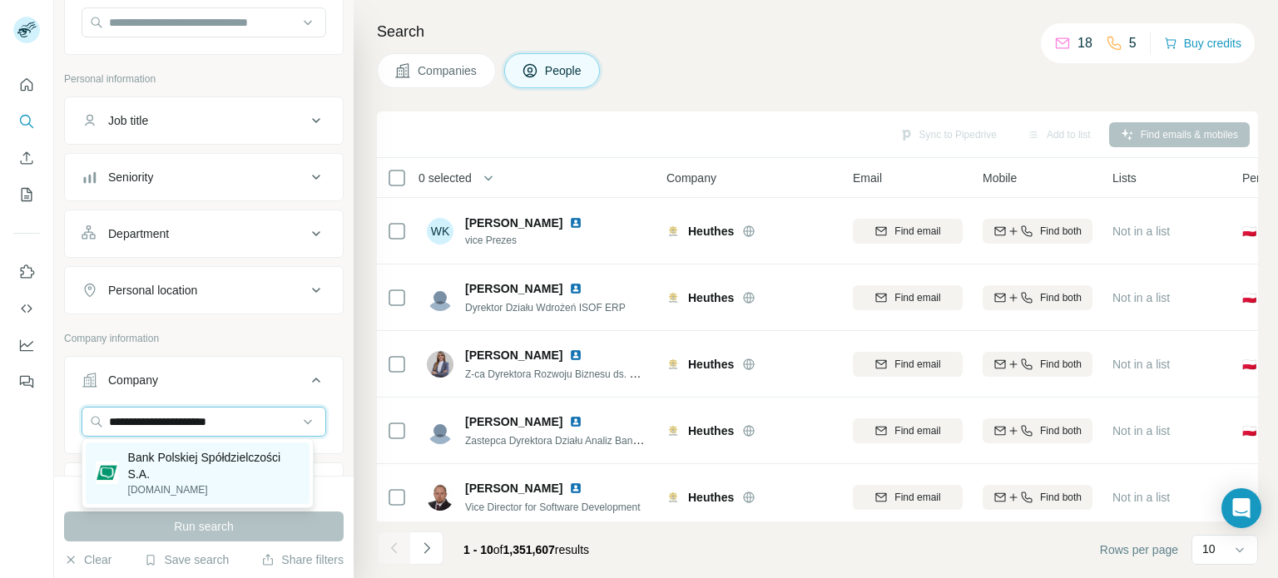
type input "**********"
click at [210, 454] on p "Bank Polskiej Spółdzielczości S.A." at bounding box center [213, 465] width 171 height 33
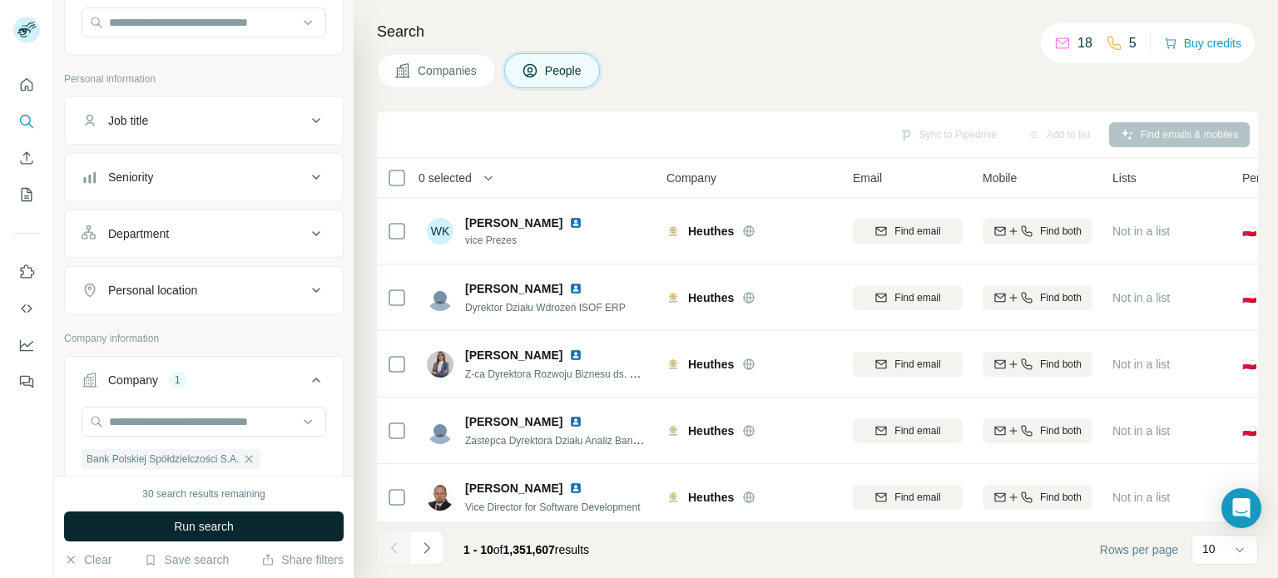
click at [237, 525] on button "Run search" at bounding box center [204, 527] width 280 height 30
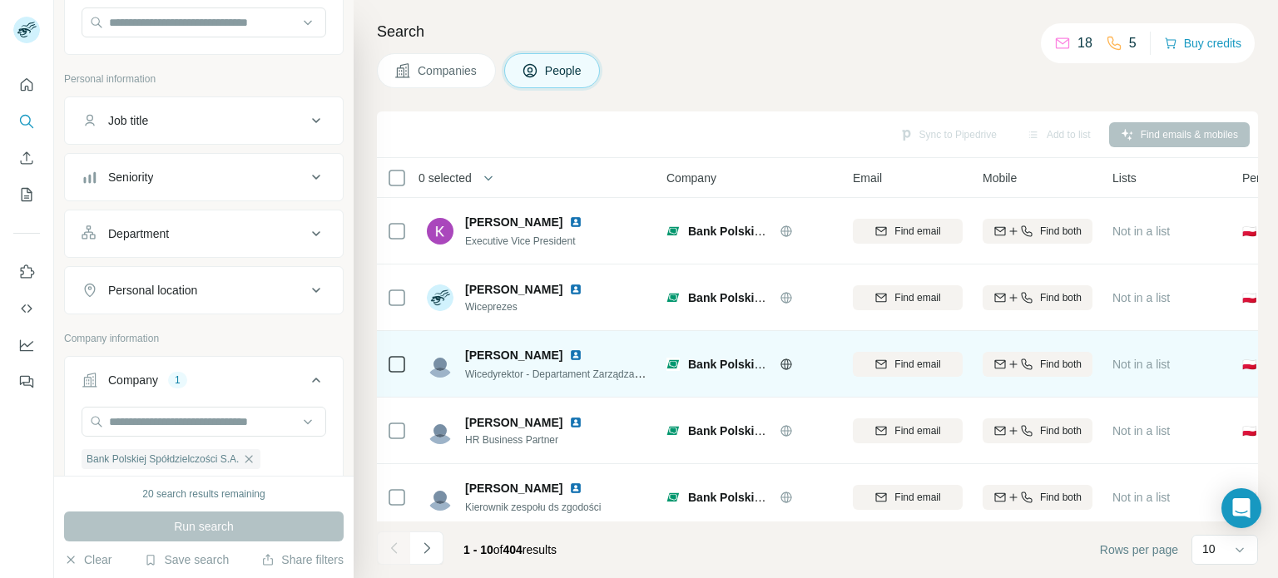
scroll to position [350, 0]
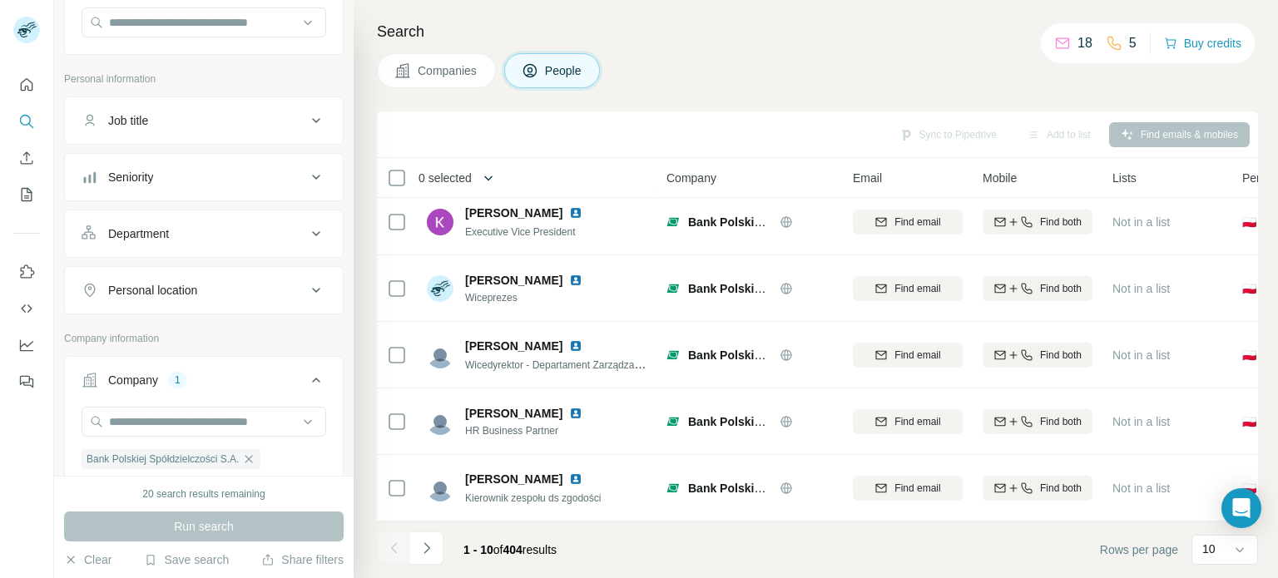
click at [489, 179] on icon "button" at bounding box center [488, 178] width 17 height 17
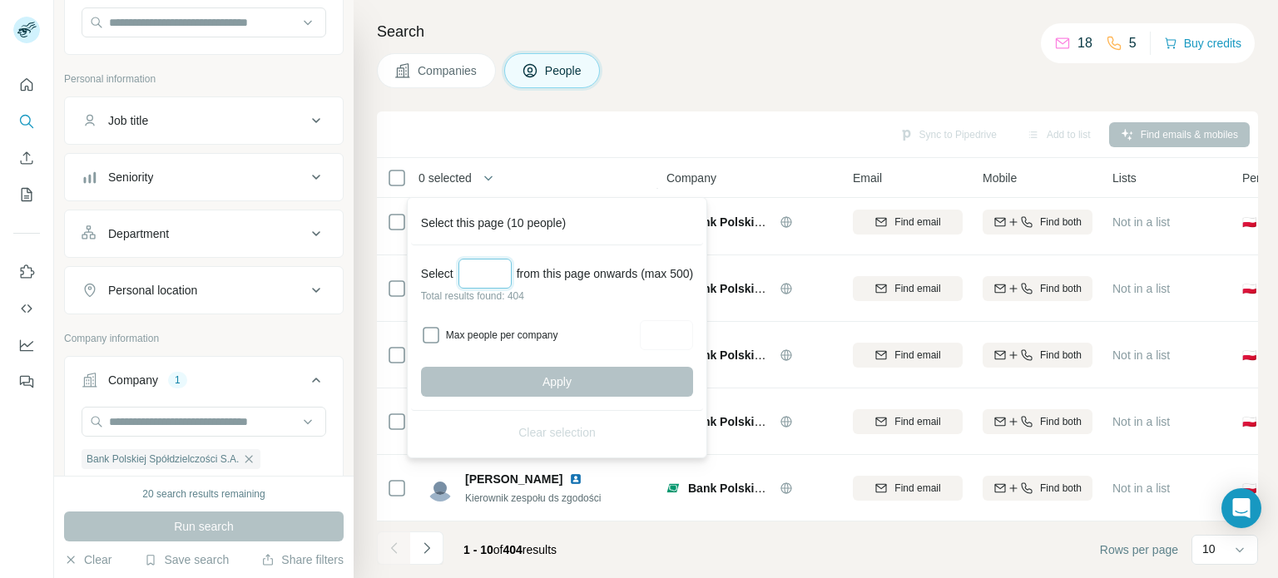
click at [477, 270] on input "Select a number (up to 500)" at bounding box center [485, 274] width 53 height 30
click at [487, 274] on input "Select a number (up to 500)" at bounding box center [485, 274] width 53 height 30
click at [583, 113] on div "Sync to Pipedrive Add to list Find emails & mobiles" at bounding box center [817, 135] width 881 height 47
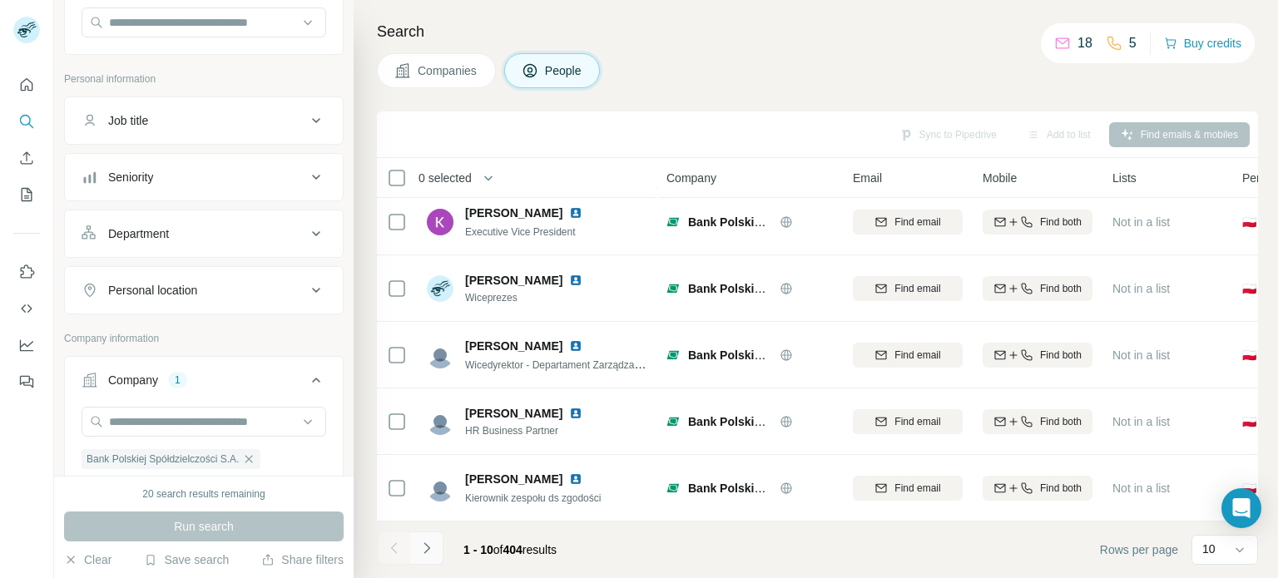
click at [429, 559] on button "Navigate to next page" at bounding box center [426, 548] width 33 height 33
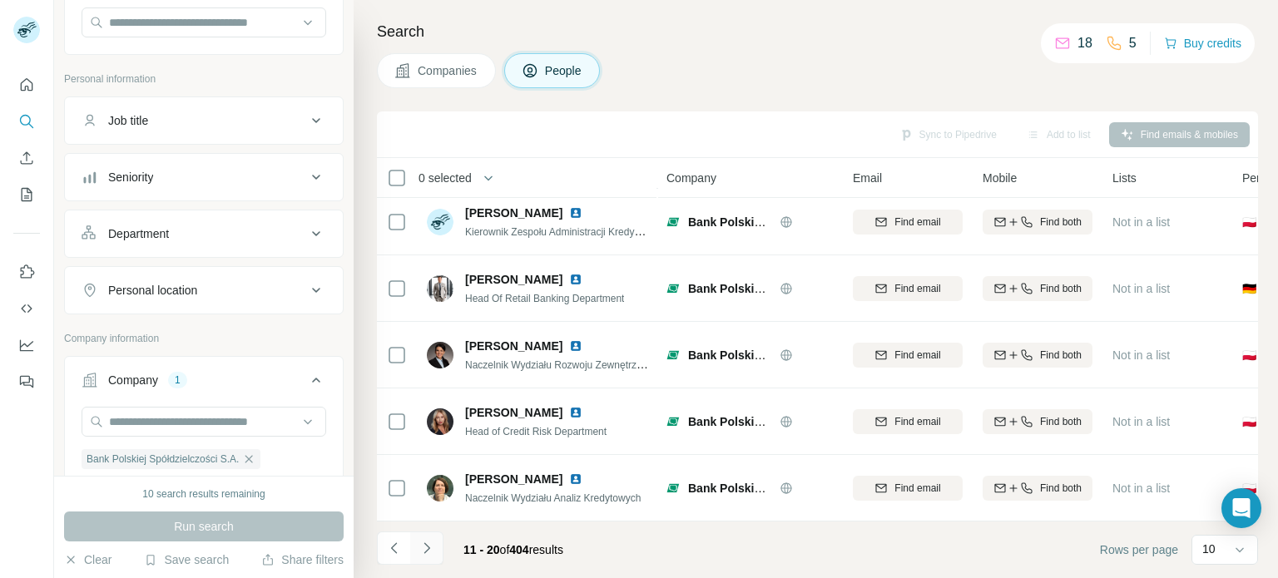
click at [429, 559] on button "Navigate to next page" at bounding box center [426, 548] width 33 height 33
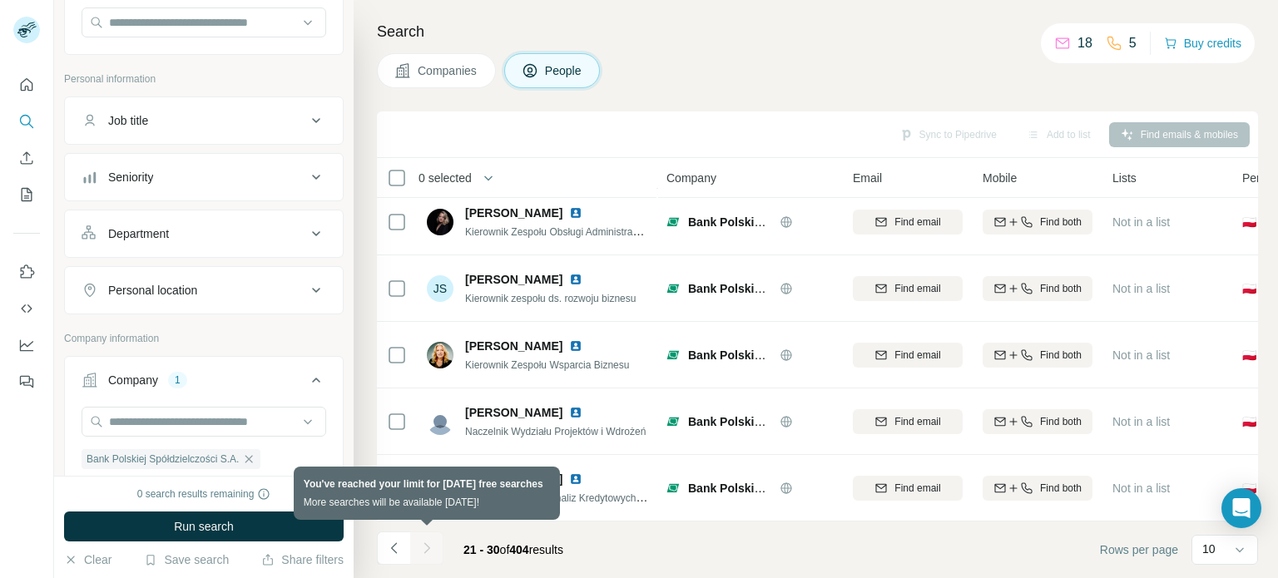
click at [429, 559] on div at bounding box center [426, 548] width 33 height 33
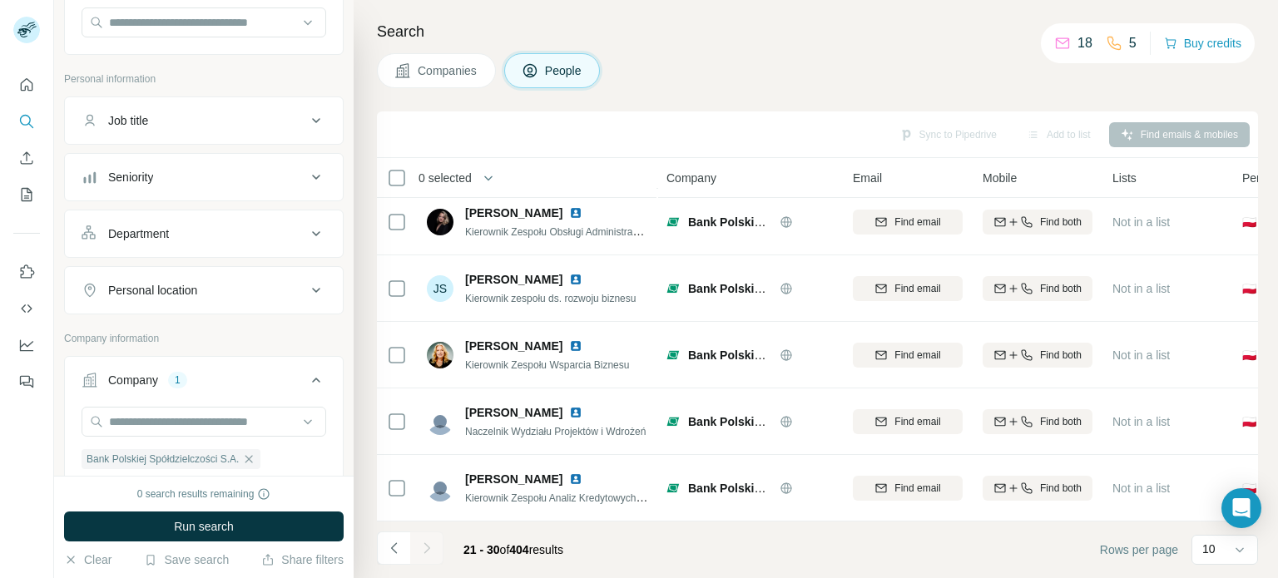
click at [646, 548] on footer "21 - 30 of 404 results Rows per page 10" at bounding box center [817, 550] width 881 height 57
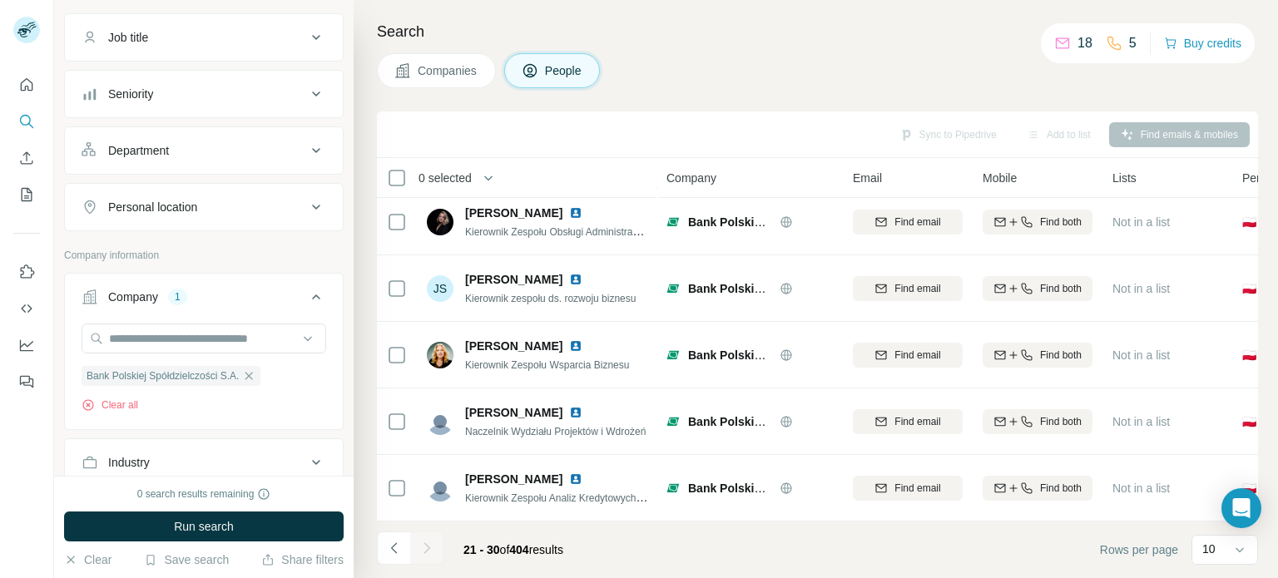
scroll to position [100, 0]
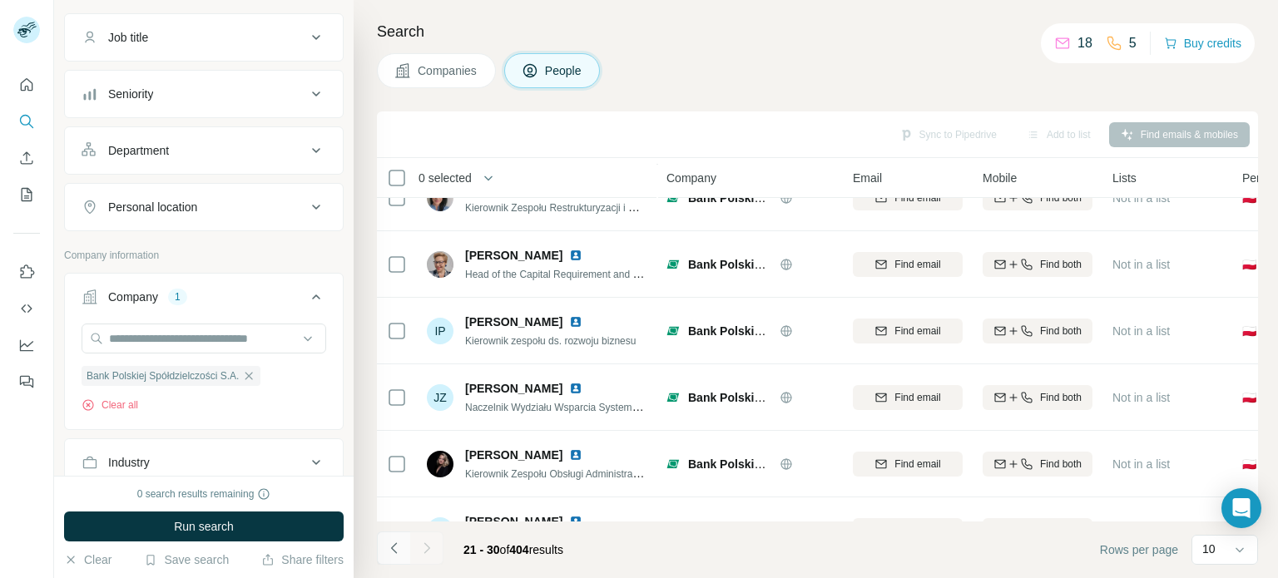
click at [398, 556] on icon "Navigate to previous page" at bounding box center [394, 548] width 17 height 17
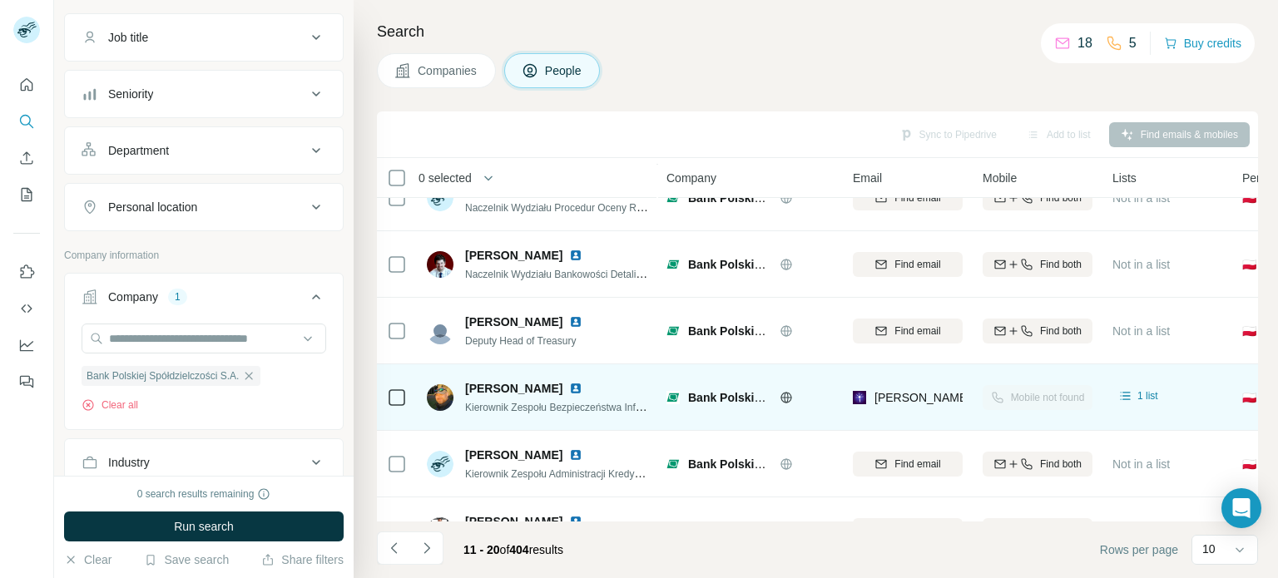
click at [498, 381] on span "Andrzej R." at bounding box center [513, 388] width 97 height 17
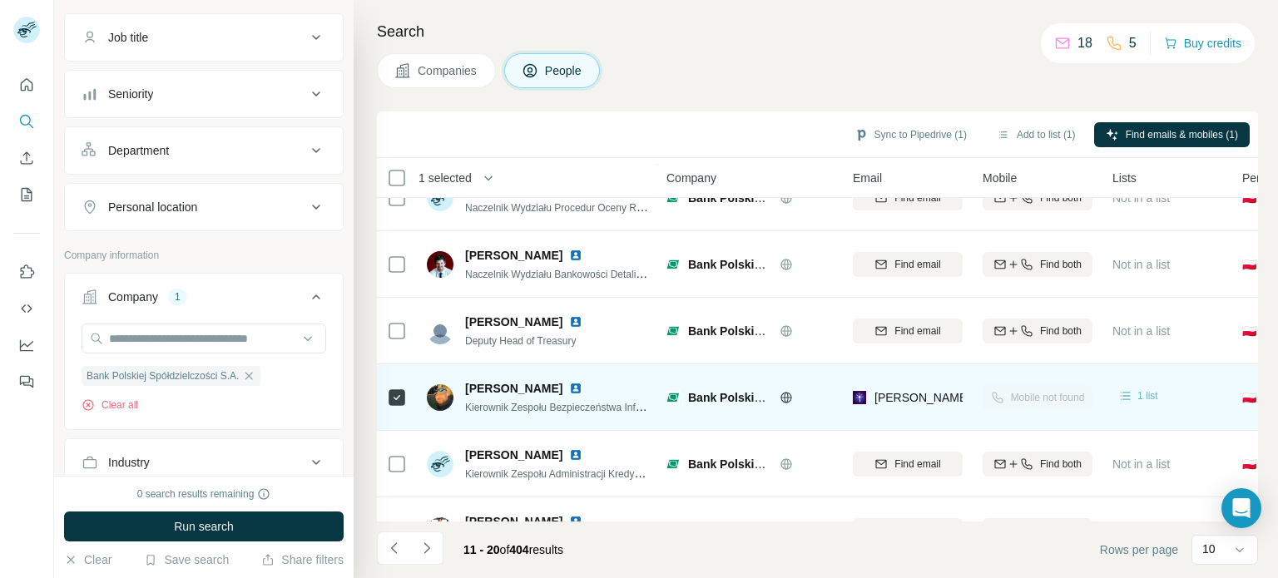
click at [1131, 399] on icon at bounding box center [1126, 396] width 17 height 17
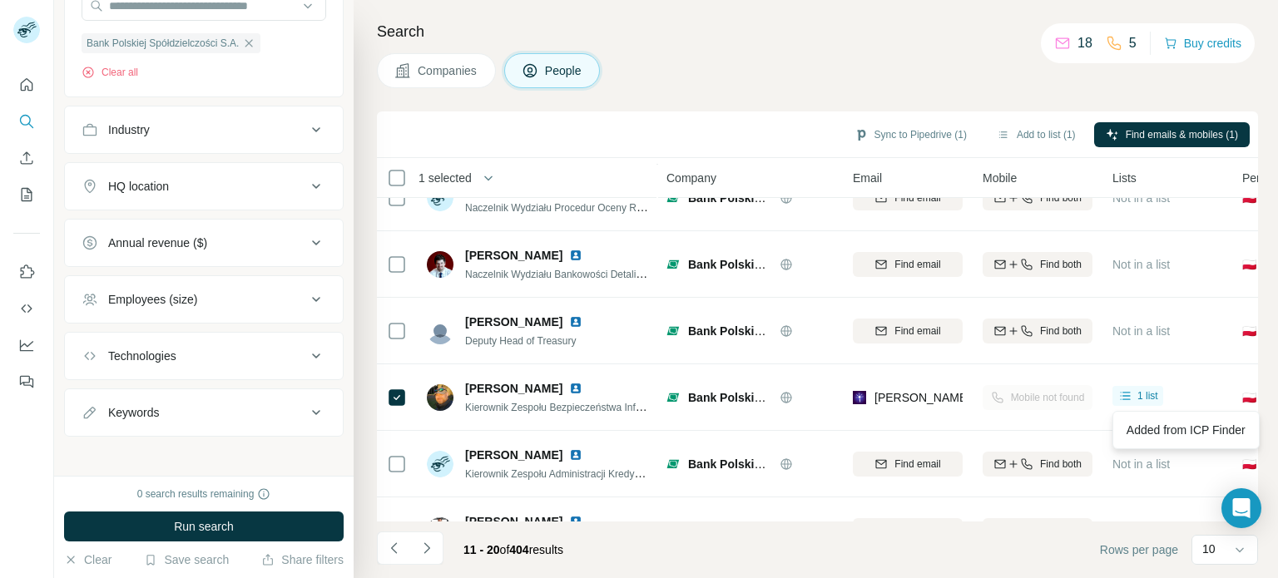
scroll to position [586, 0]
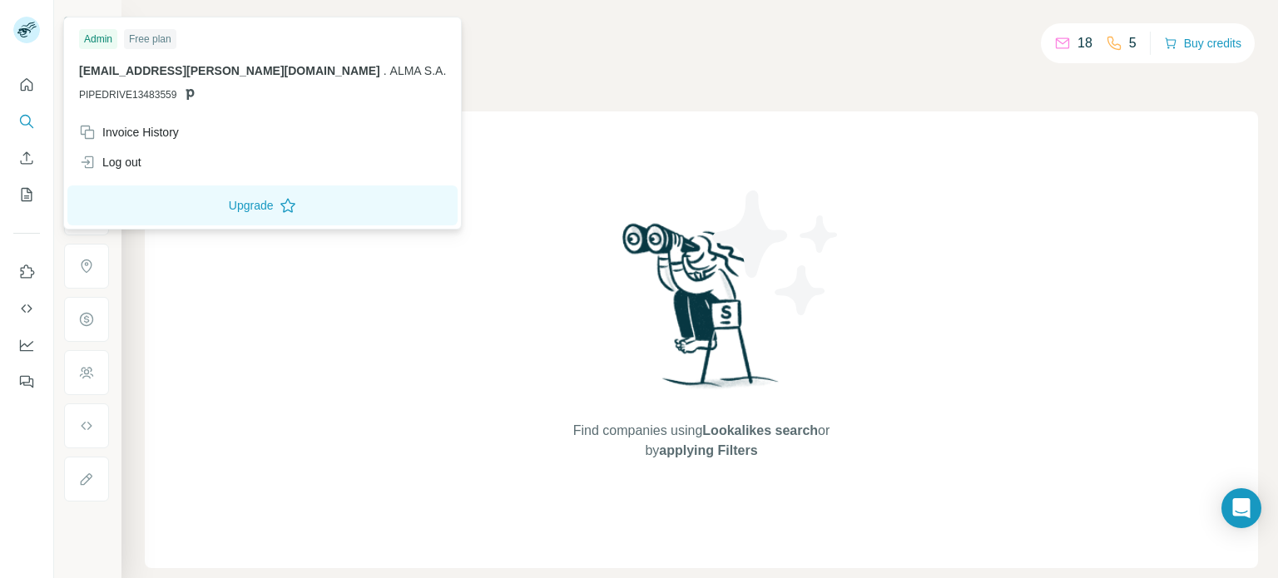
click at [23, 33] on rect at bounding box center [26, 30] width 27 height 27
click at [528, 71] on div "Companies People" at bounding box center [701, 70] width 1113 height 35
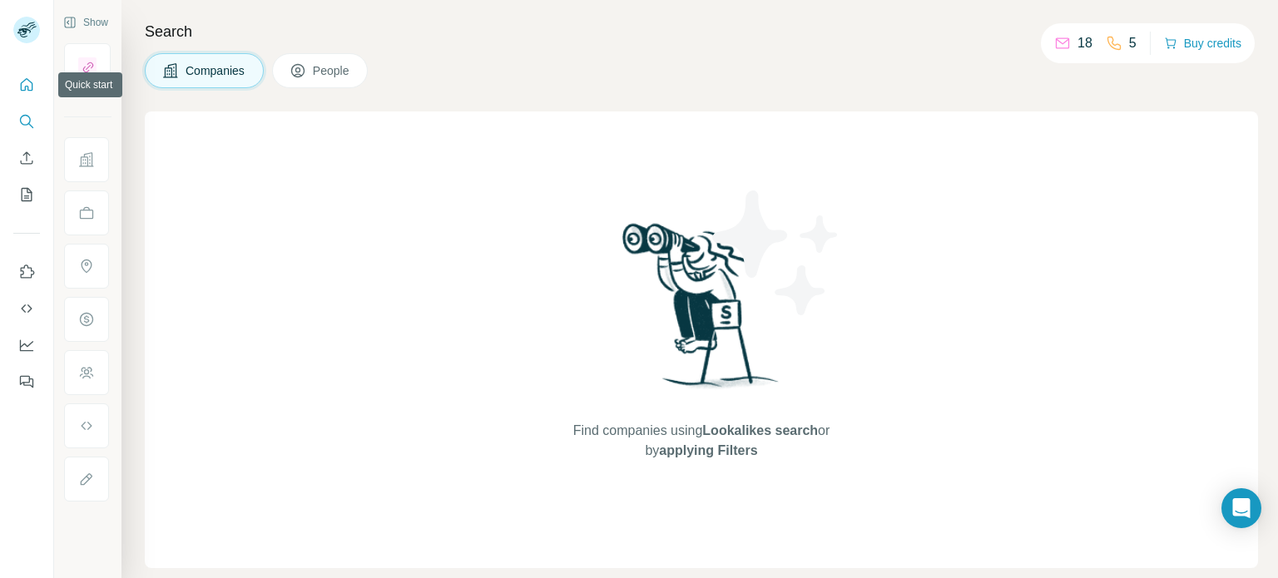
click at [32, 94] on button "Quick start" at bounding box center [26, 85] width 27 height 30
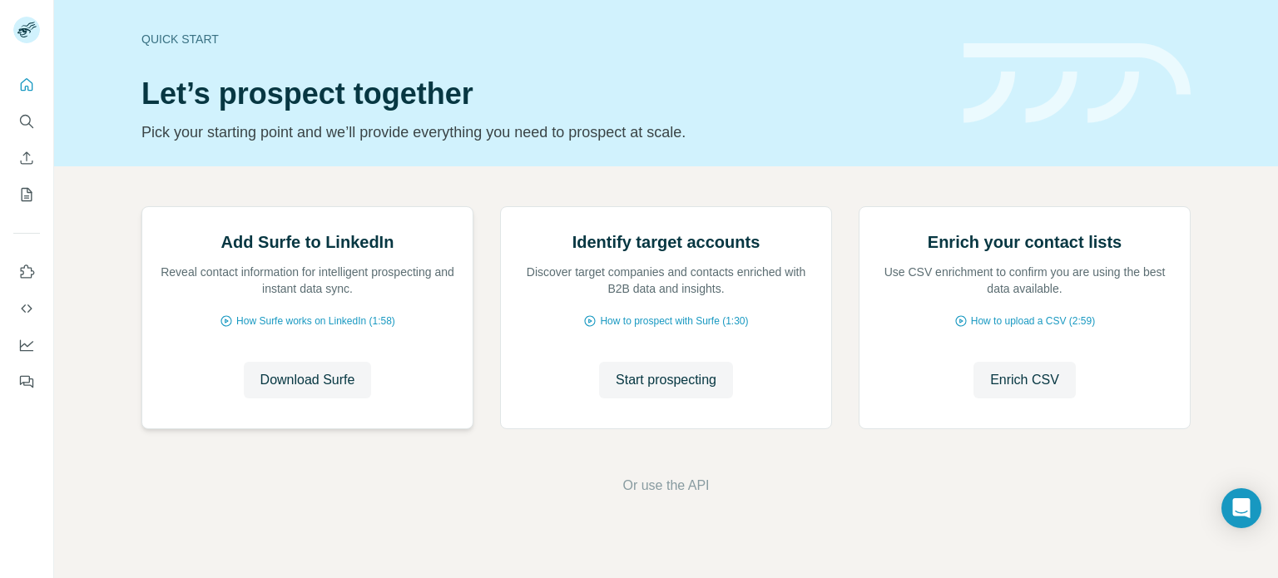
scroll to position [140, 0]
click at [309, 390] on span "Download Surfe" at bounding box center [307, 380] width 95 height 20
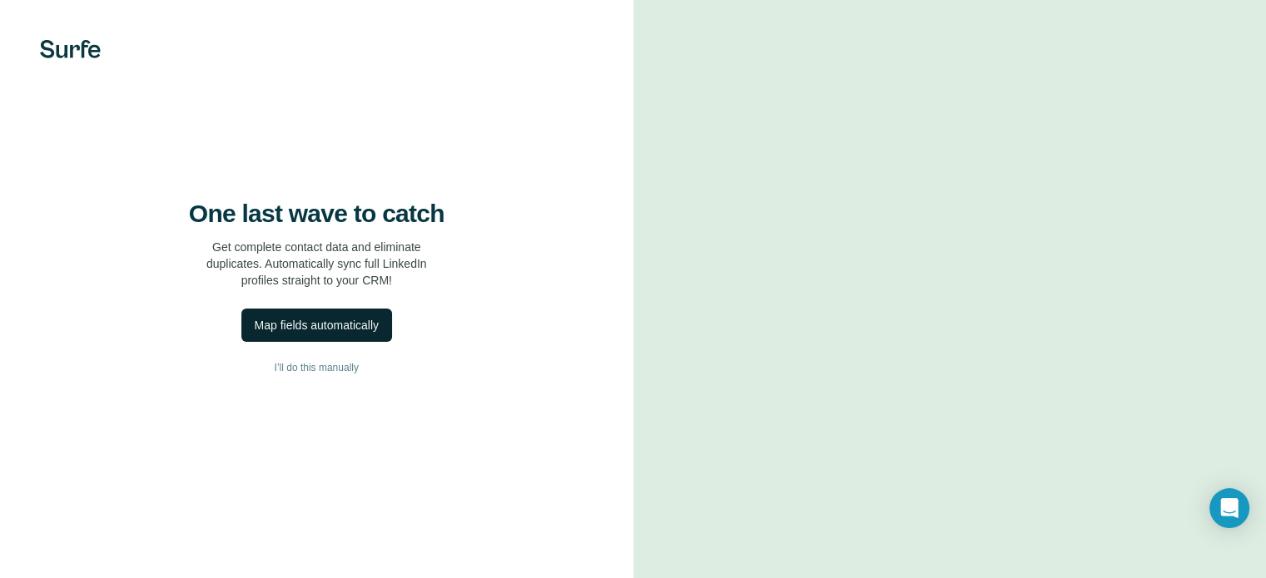
click at [335, 334] on div "Map fields automatically" at bounding box center [317, 325] width 124 height 17
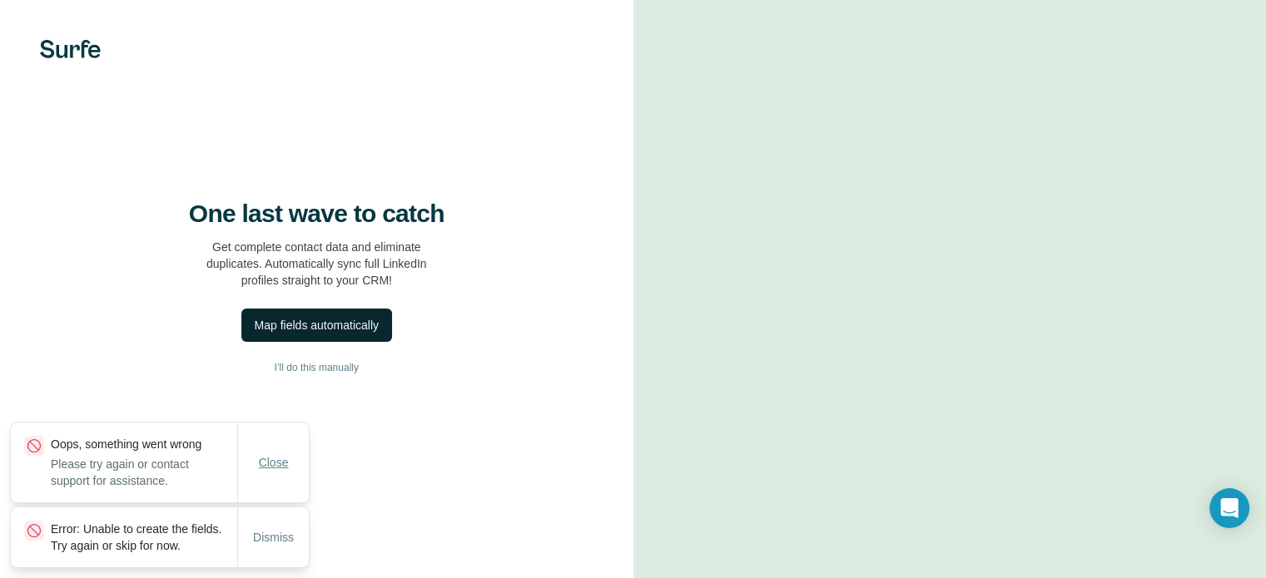
click at [276, 454] on span "Close" at bounding box center [274, 462] width 30 height 17
click at [283, 529] on span "Dismiss" at bounding box center [273, 537] width 41 height 17
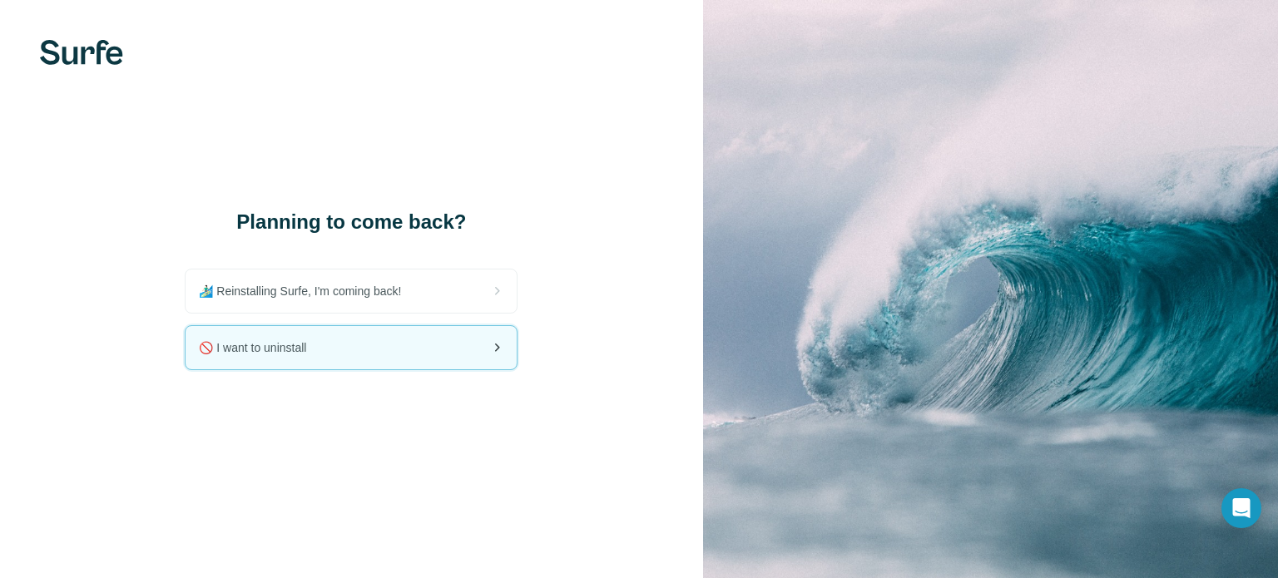
click at [480, 342] on div "🚫 I want to uninstall" at bounding box center [351, 347] width 331 height 43
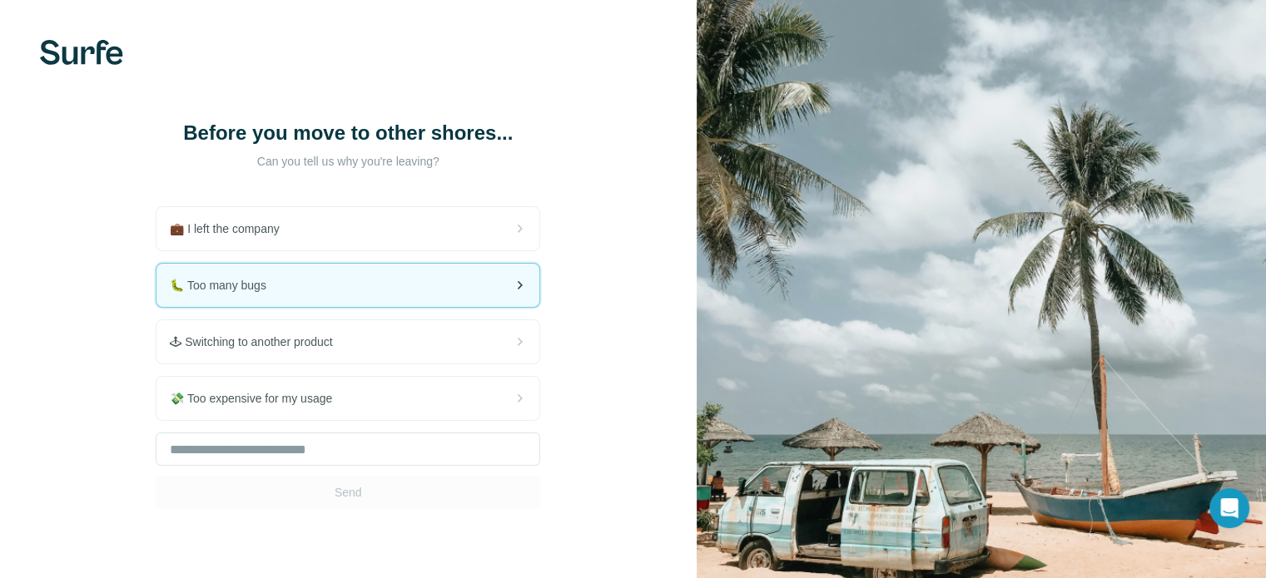
click at [486, 268] on div "🐛 Too many bugs" at bounding box center [347, 285] width 383 height 43
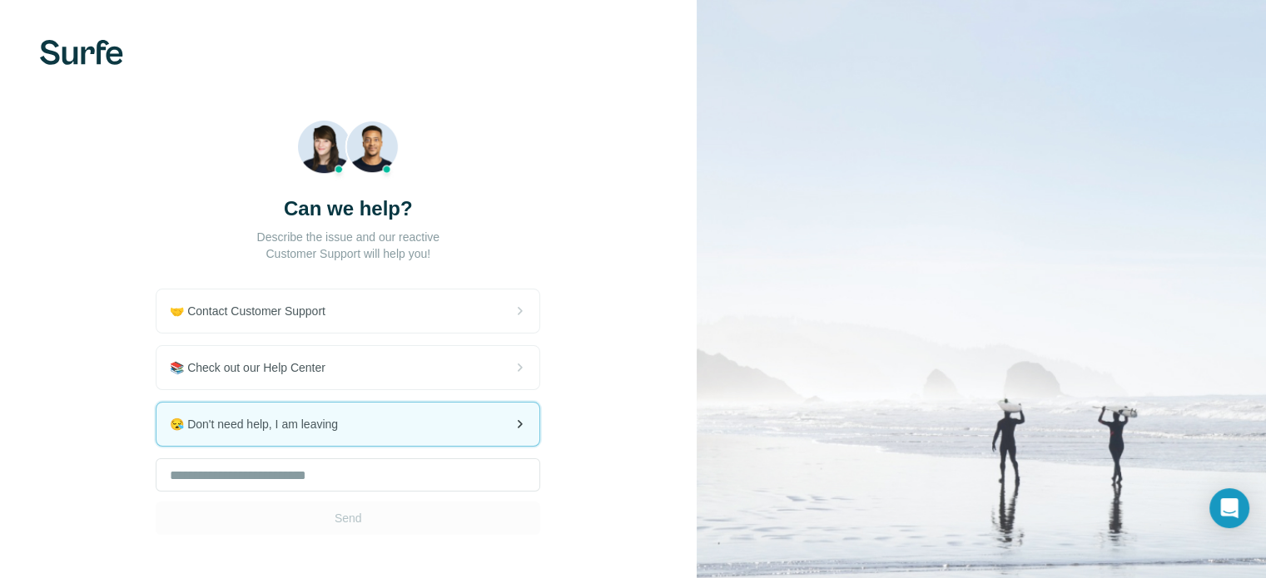
click at [433, 424] on div "😪 Don't need help, I am leaving" at bounding box center [347, 424] width 383 height 43
